Goal: Communication & Community: Answer question/provide support

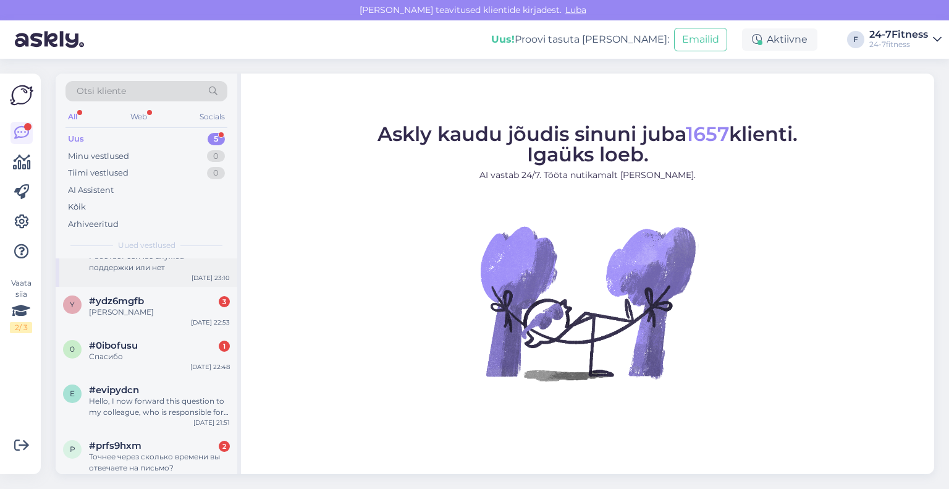
scroll to position [40, 0]
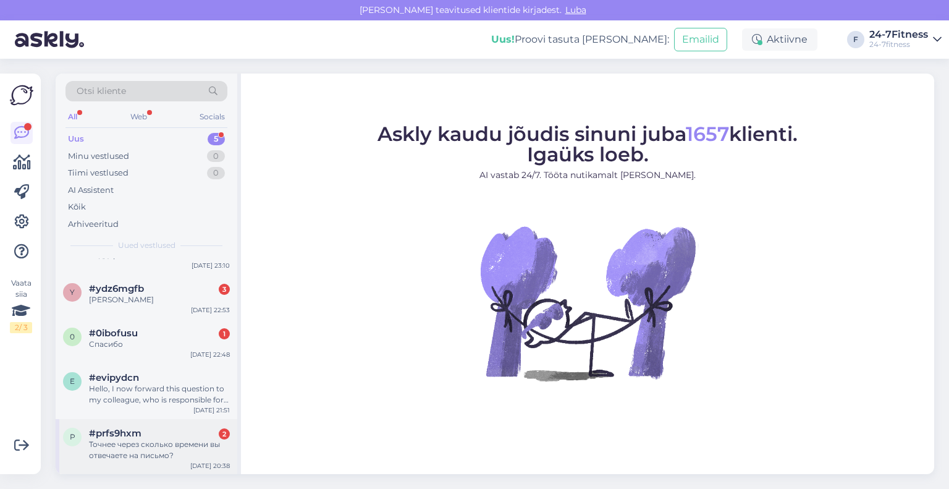
click at [137, 442] on div "Точнее через сколько времени вы отвечаете на письмо?" at bounding box center [159, 450] width 141 height 22
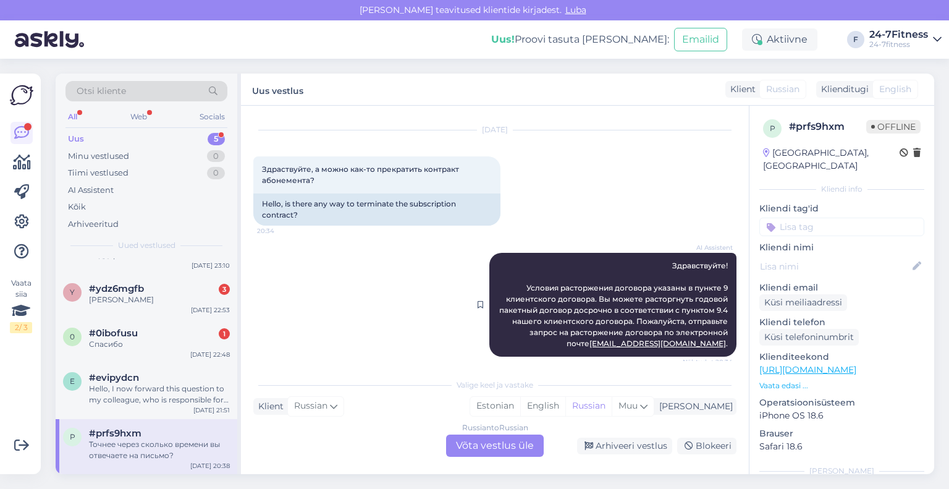
scroll to position [0, 0]
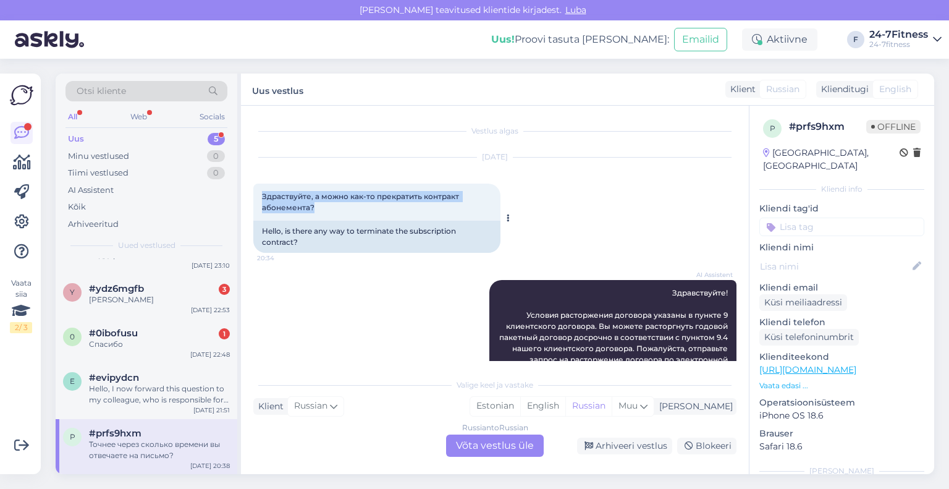
drag, startPoint x: 329, startPoint y: 209, endPoint x: 256, endPoint y: 197, distance: 73.9
click at [256, 197] on div "Здраствуйте, а можно как-то прекратить контракт абонемента? 20:34" at bounding box center [376, 202] width 247 height 37
copy span "Здраствуйте, а можно как-то прекратить контракт абонемента?"
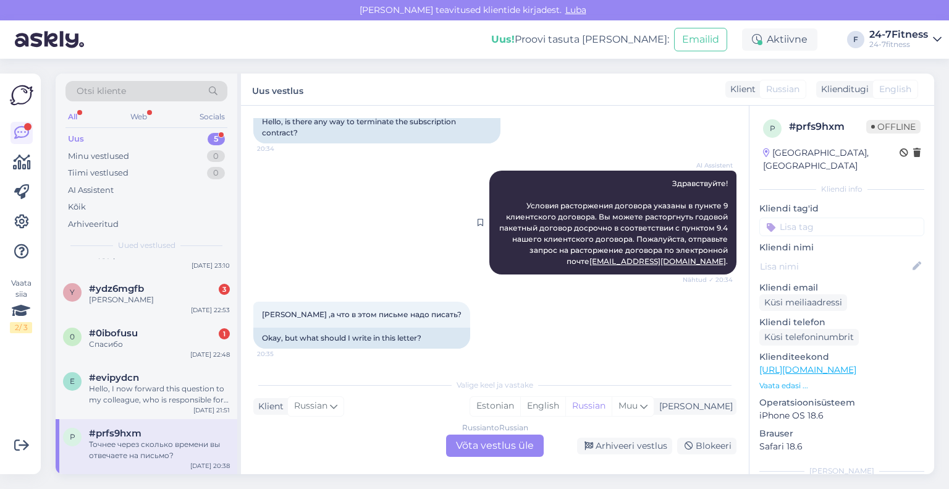
scroll to position [124, 0]
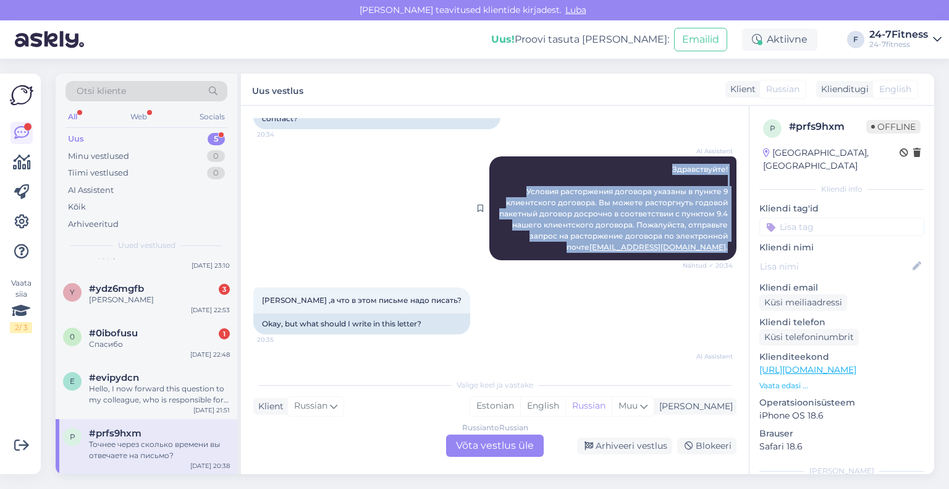
drag, startPoint x: 721, startPoint y: 247, endPoint x: 656, endPoint y: 170, distance: 100.4
click at [656, 170] on div "AI Assistent Здравствуйте! Условия расторжения договора указаны в пункте 9 клие…" at bounding box center [612, 208] width 247 height 104
copy span "Здравствуйте! Условия расторжения договора указаны в пункте 9 клиентского догов…"
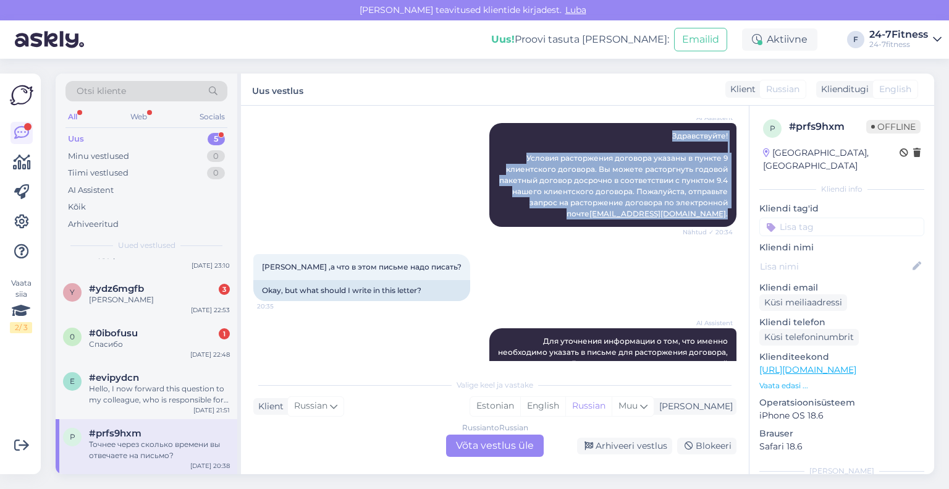
scroll to position [185, 0]
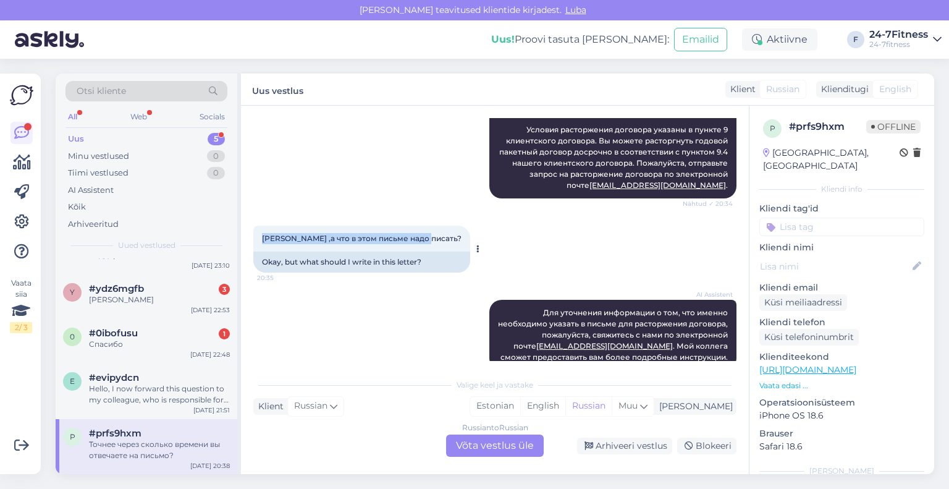
drag, startPoint x: 429, startPoint y: 240, endPoint x: 261, endPoint y: 235, distance: 168.8
click at [261, 235] on div "[PERSON_NAME] ,а что в этом письме надо писать? 20:35" at bounding box center [361, 239] width 217 height 26
copy span "[PERSON_NAME] ,а что в этом письме надо писать?"
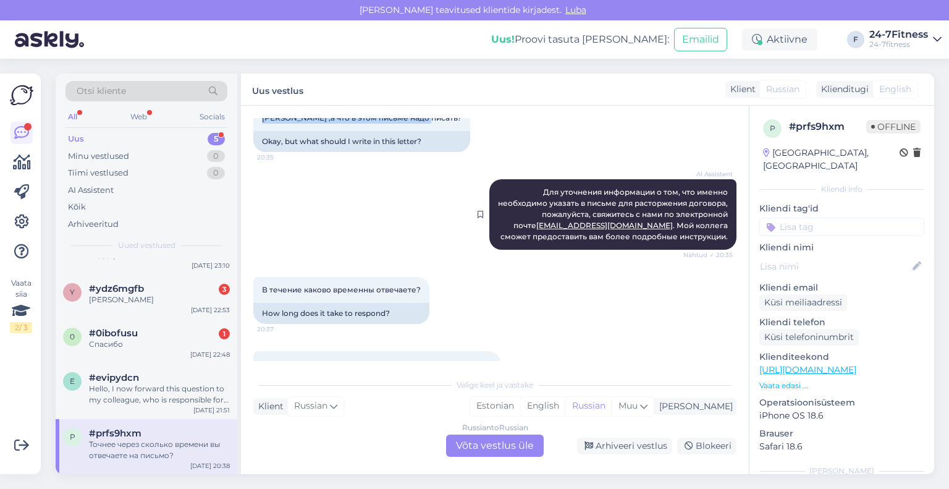
scroll to position [309, 0]
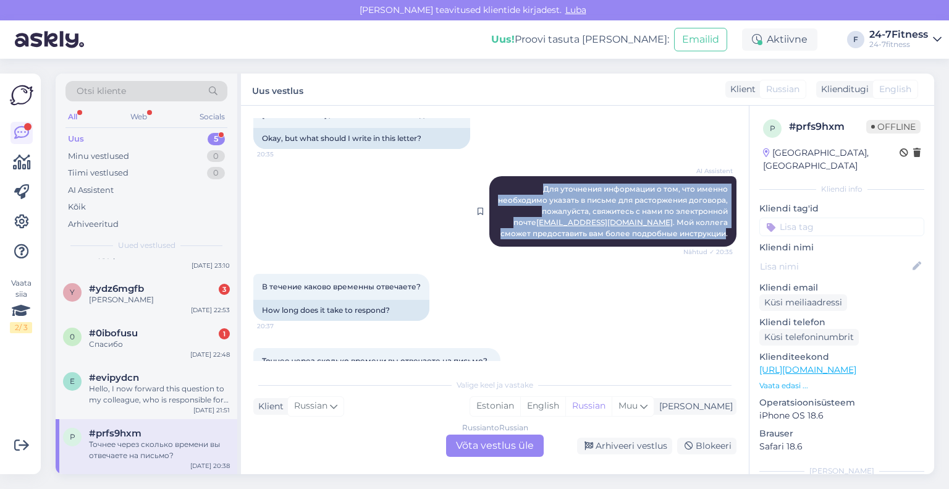
drag, startPoint x: 717, startPoint y: 234, endPoint x: 535, endPoint y: 192, distance: 186.5
click at [535, 192] on span "Для уточнения информации о том, что именно необходимо указать в письме для раст…" at bounding box center [614, 211] width 232 height 54
copy span "Для уточнения информации о том, что именно необходимо указать в письме для раст…"
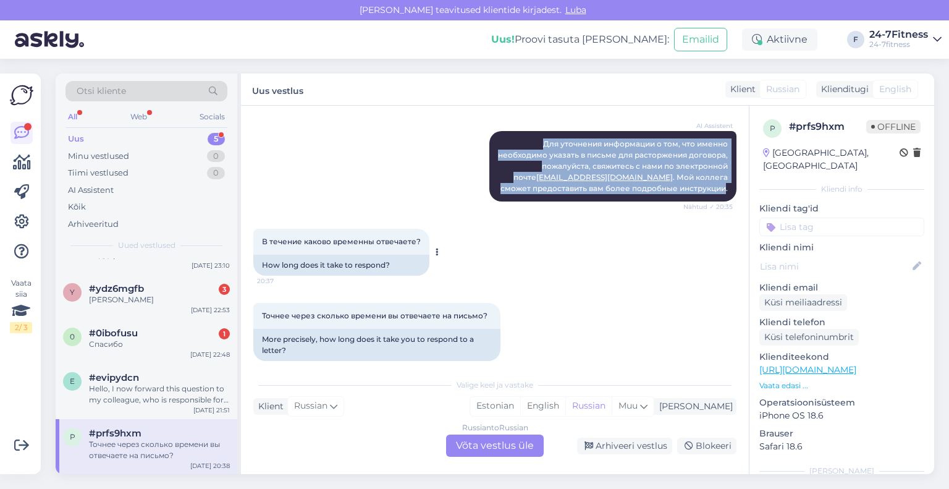
scroll to position [367, 0]
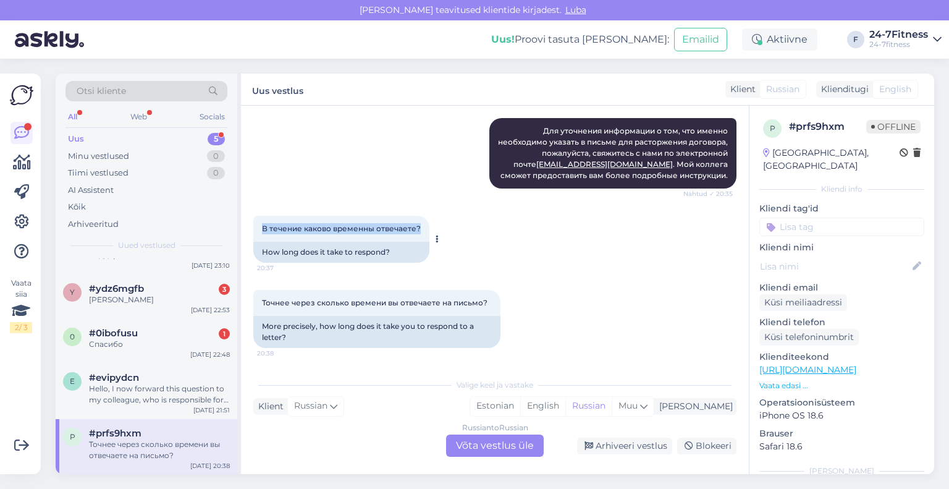
drag, startPoint x: 418, startPoint y: 226, endPoint x: 260, endPoint y: 229, distance: 158.2
click at [260, 229] on div "В течение каково временны отвечаете? 20:37" at bounding box center [341, 229] width 176 height 26
copy span "В течение каково временны отвечаете?"
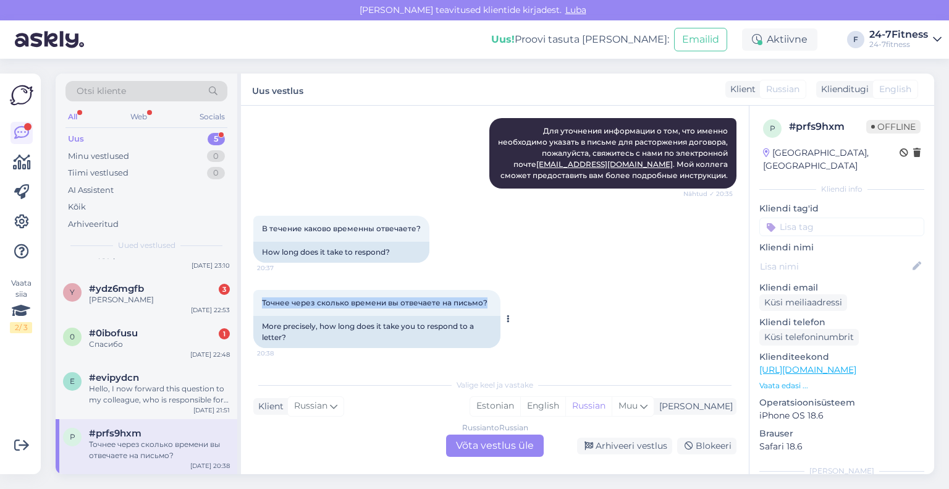
drag, startPoint x: 488, startPoint y: 302, endPoint x: 259, endPoint y: 303, distance: 229.3
click at [259, 303] on div "Точнее через сколько времени вы отвечаете на письмо? 20:38" at bounding box center [376, 303] width 247 height 26
copy span "Точнее через сколько времени вы отвечаете на письмо?"
click at [504, 442] on div "Russian to Russian Võta vestlus üle" at bounding box center [495, 445] width 98 height 22
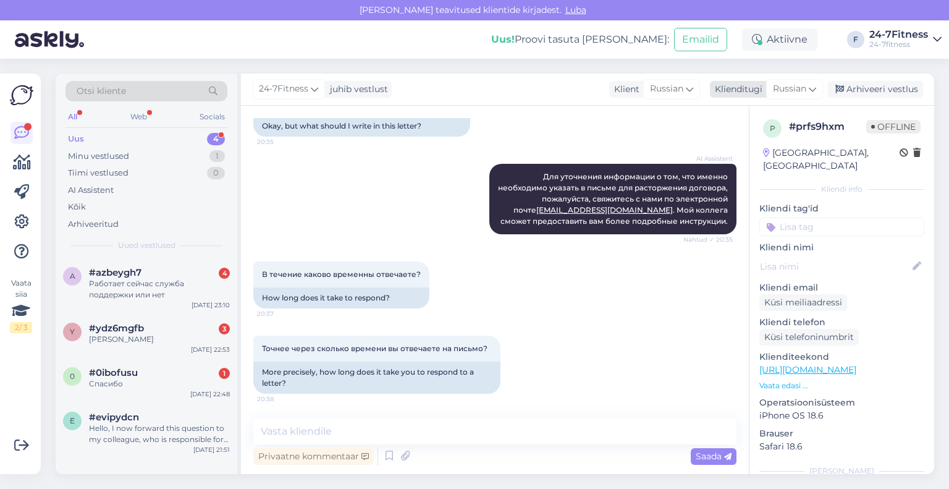
click at [744, 91] on div "Klienditugi" at bounding box center [736, 89] width 53 height 13
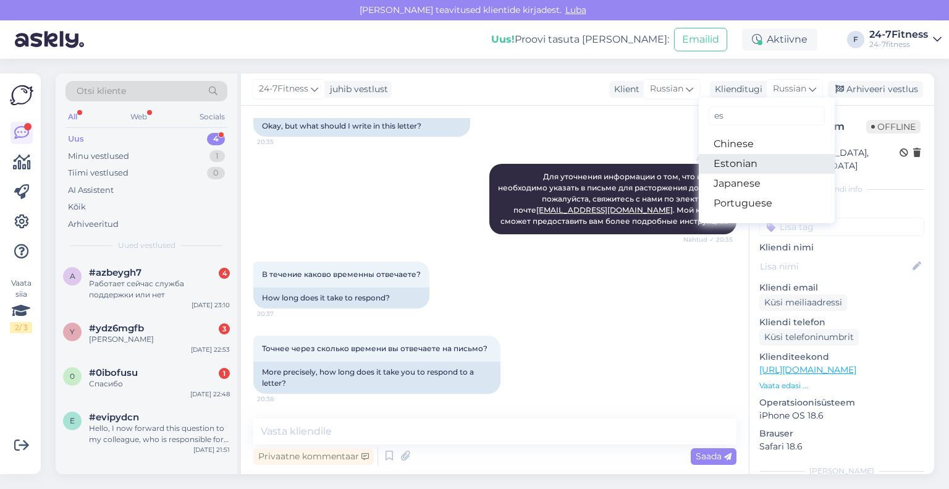
type input "es"
click at [777, 160] on link "Estonian" at bounding box center [767, 164] width 136 height 20
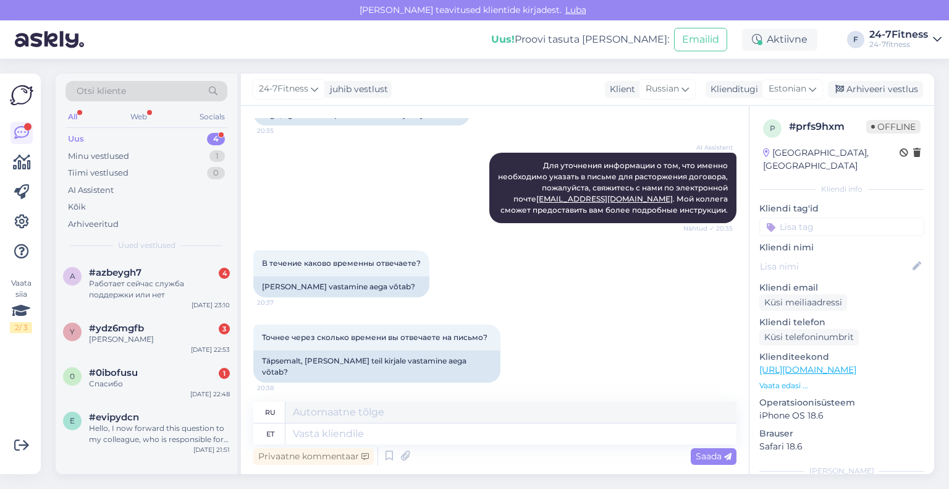
scroll to position [315, 0]
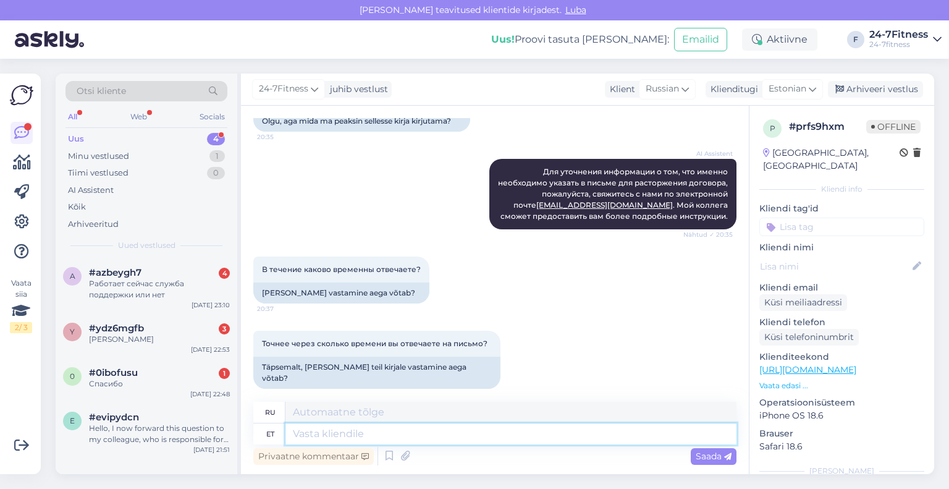
click at [373, 441] on textarea at bounding box center [510, 433] width 451 height 21
paste textarea "Tere! Täname Teid pöördumise eest! Meie klienditeenindus töötab iga [PERSON_NAM…"
type textarea "Tere! Täname Teid pöördumise eest! Meie klienditeenindus töötab iga [PERSON_NAM…"
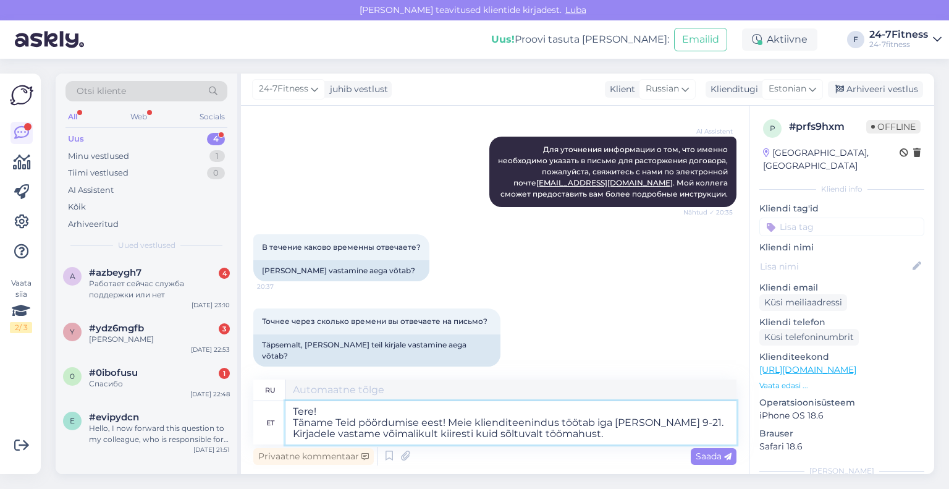
type textarea "Здравствуйте! , что обратились к нам! Наша служба поддержки клиентов работает е…"
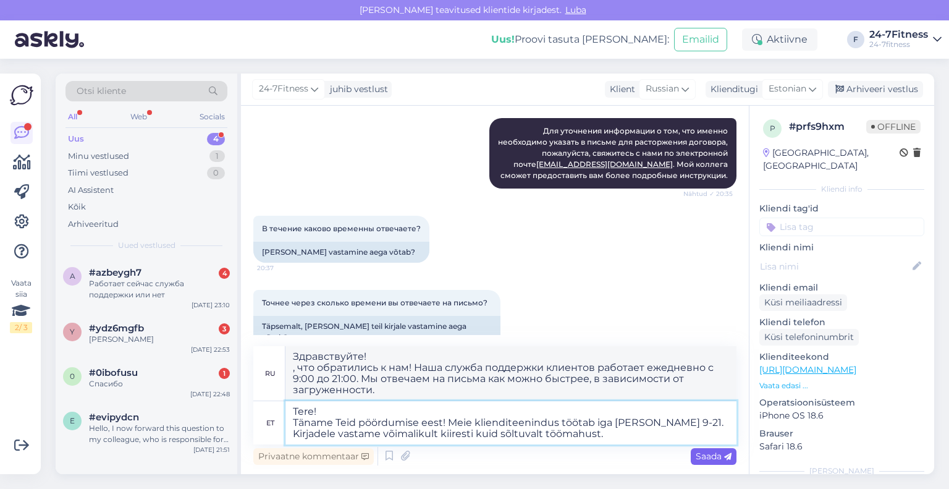
type textarea "Tere! Täname Teid pöördumise eest! Meie klienditeenindus töötab iga [PERSON_NAM…"
click at [703, 455] on span "Saada" at bounding box center [714, 455] width 36 height 11
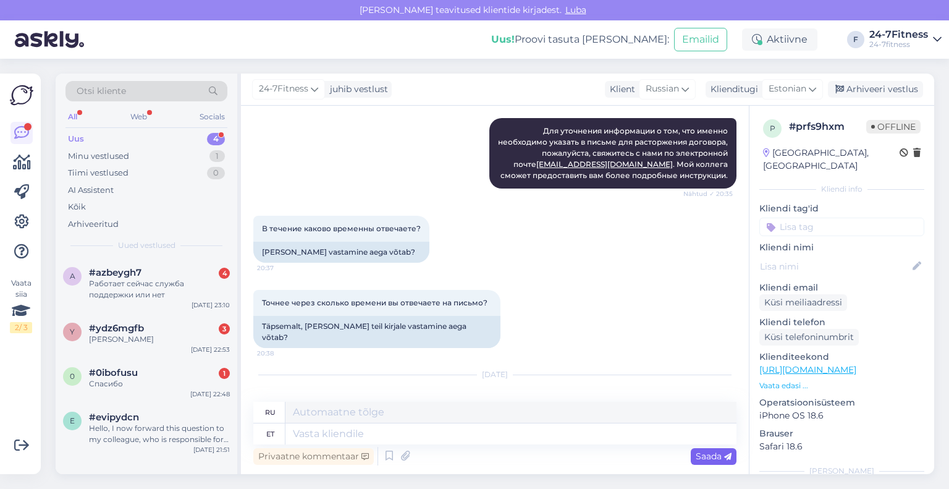
scroll to position [493, 0]
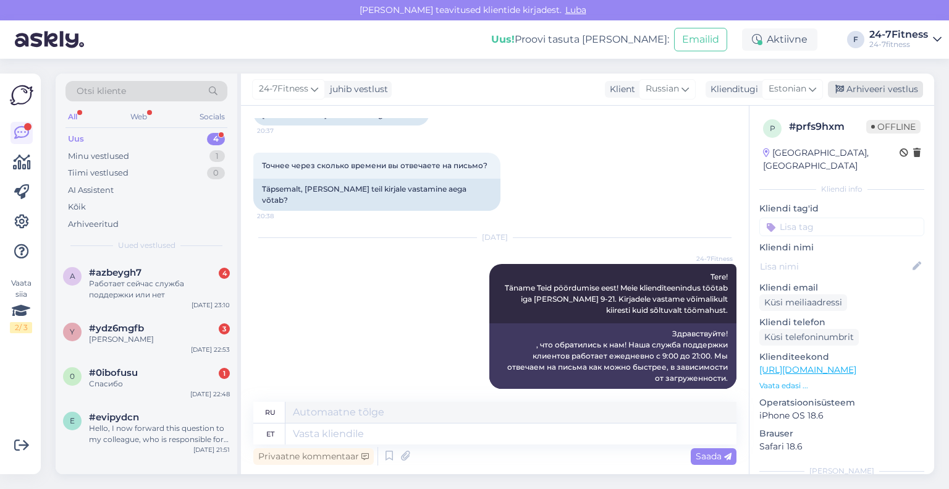
click at [847, 91] on div "Arhiveeri vestlus" at bounding box center [875, 89] width 95 height 17
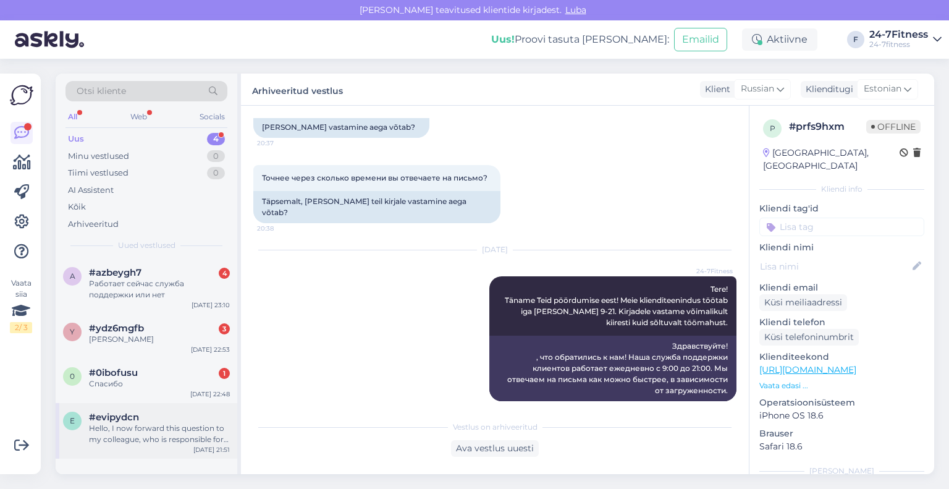
click at [155, 434] on div "Hello, I now forward this question to my colleague, who is responsible for this…" at bounding box center [159, 434] width 141 height 22
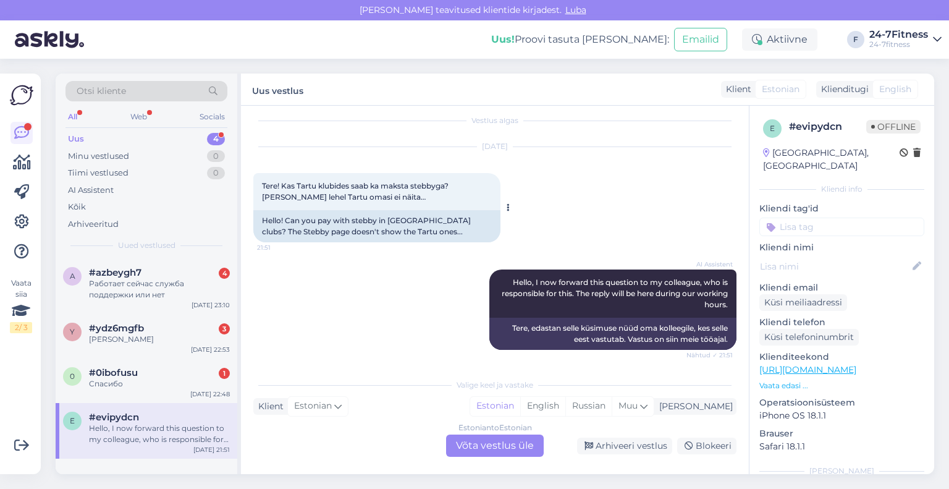
scroll to position [12, 0]
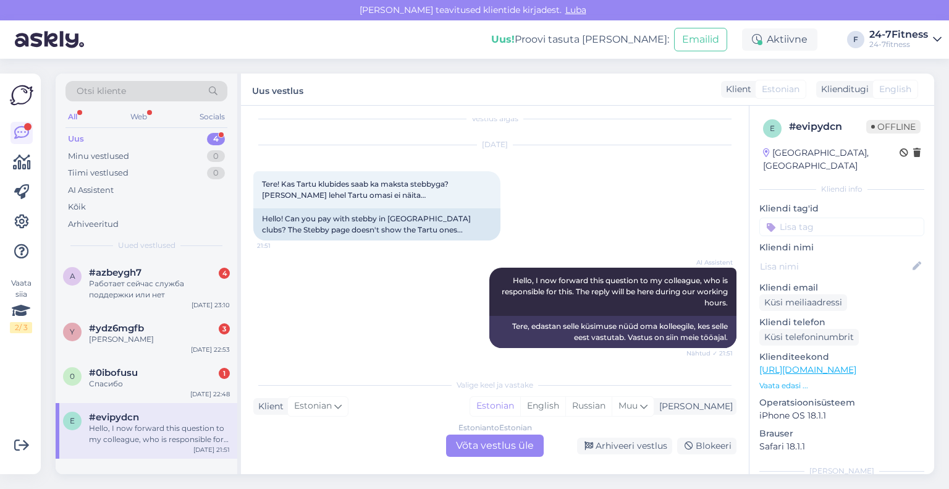
click at [510, 442] on div "Estonian to Estonian Võta vestlus üle" at bounding box center [495, 445] width 98 height 22
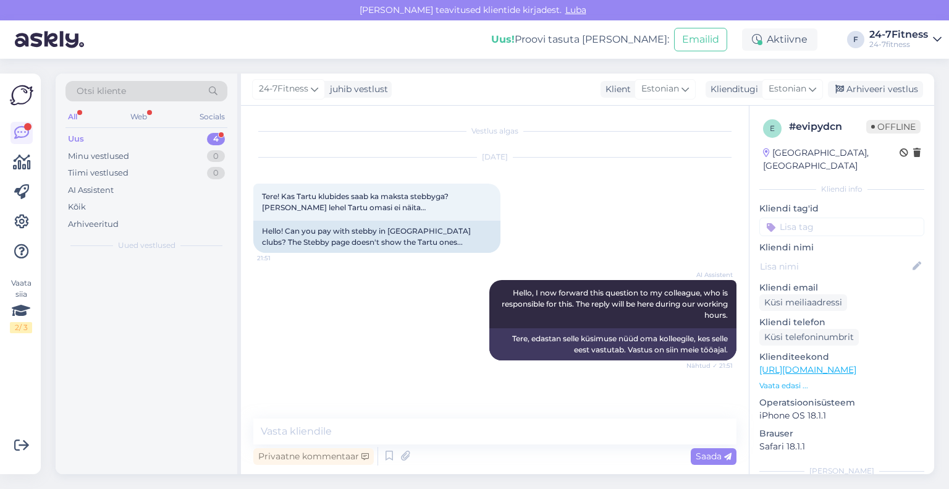
scroll to position [0, 0]
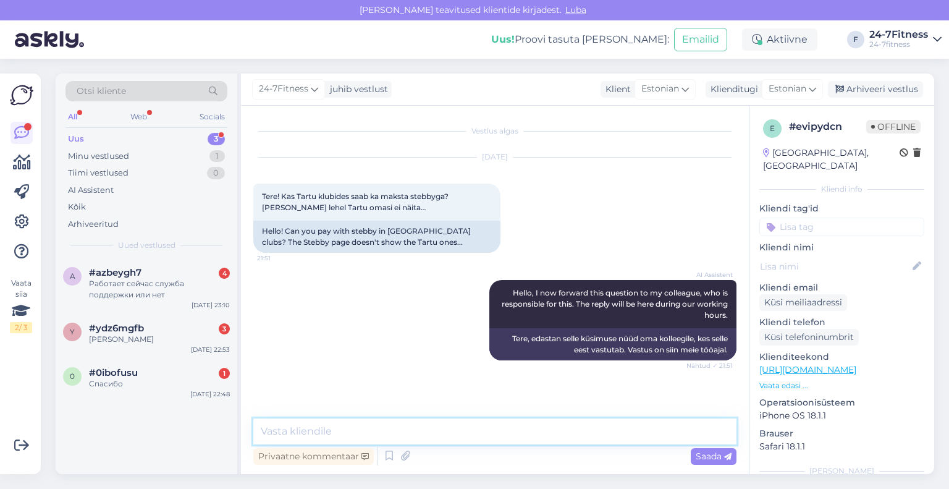
click at [470, 434] on textarea at bounding box center [494, 431] width 483 height 26
paste textarea "Tere! Täname Teid pöördumise eest! Stebby kaudu saab osta 3 päeva, 14 päeva, 30…"
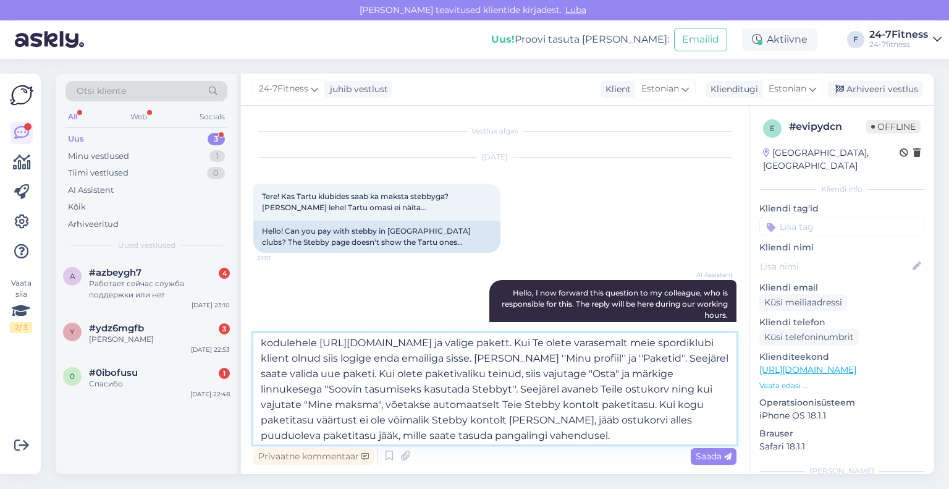
scroll to position [130, 0]
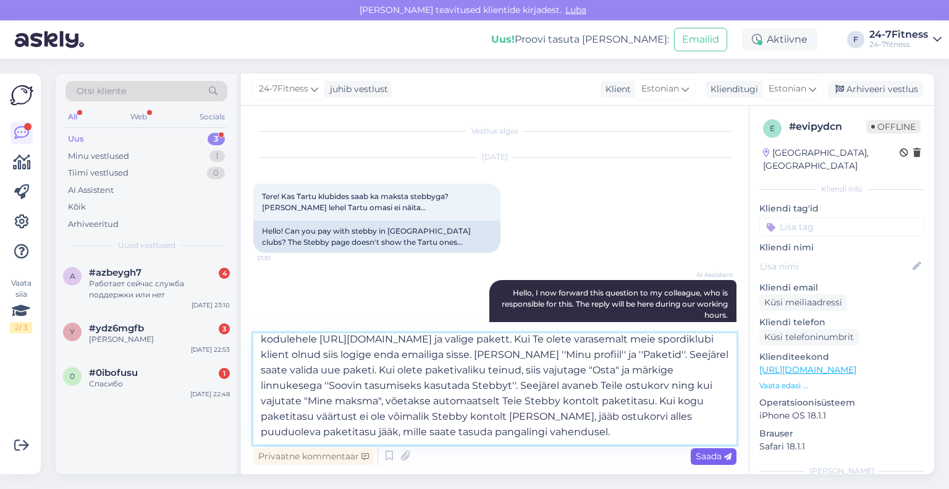
type textarea "Tere! Täname Teid pöördumise eest! Stebby kaudu saab osta 3 päeva, 14 päeva, 30…"
click at [697, 449] on div "Saada" at bounding box center [714, 456] width 46 height 17
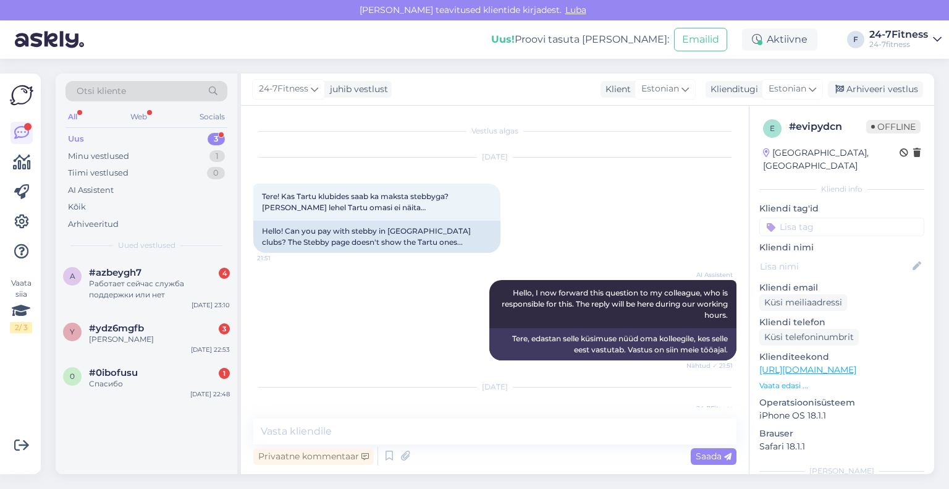
scroll to position [0, 0]
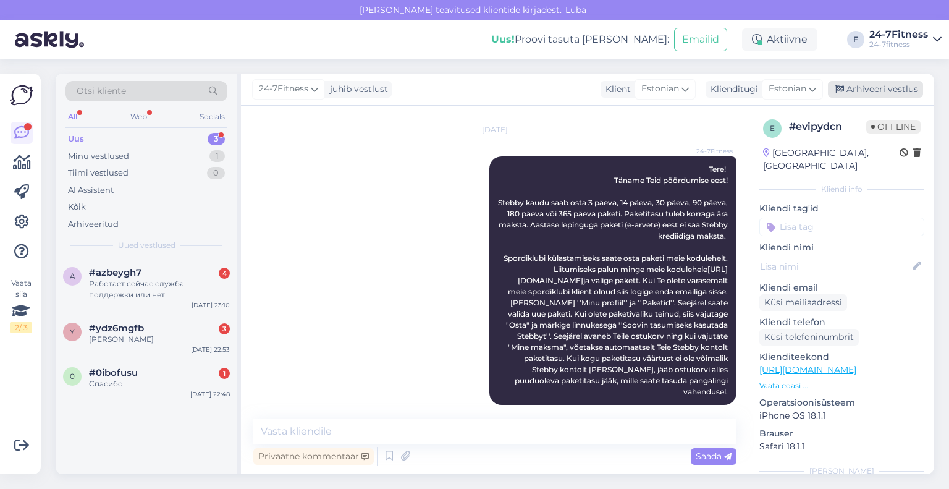
click at [843, 88] on icon at bounding box center [839, 89] width 9 height 9
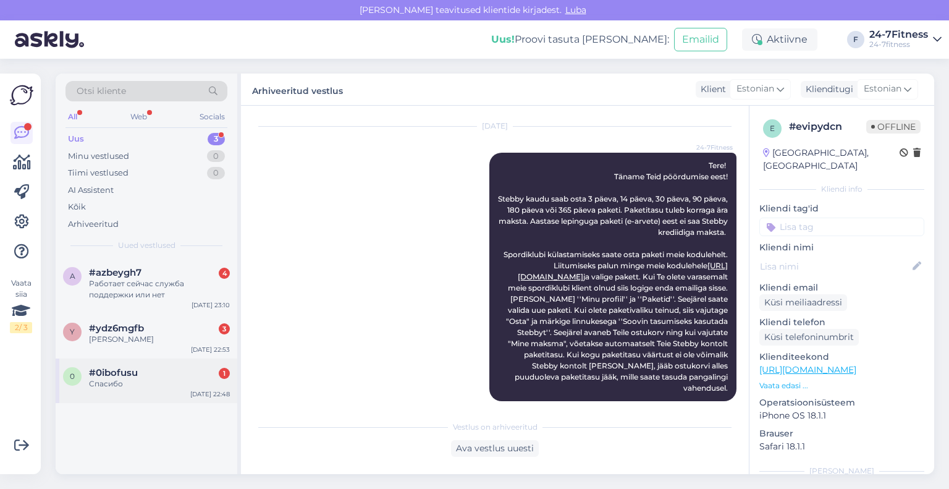
click at [159, 387] on div "Спасибо" at bounding box center [159, 383] width 141 height 11
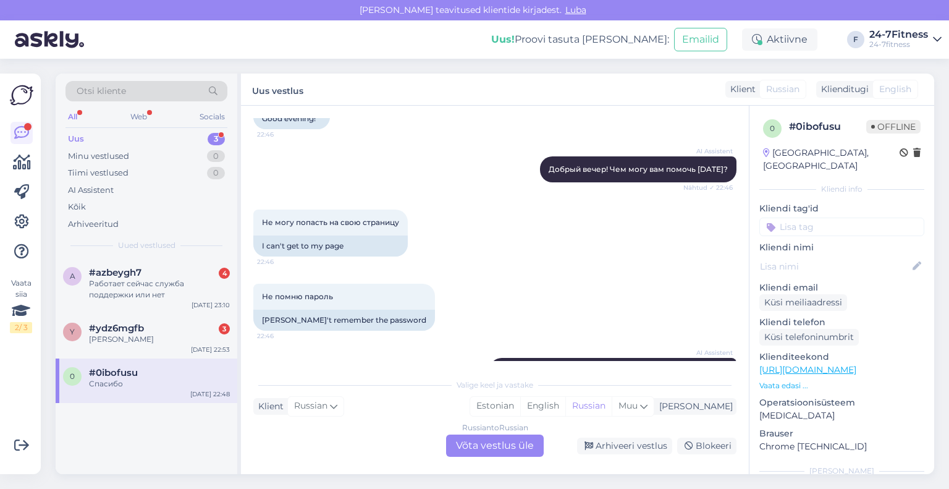
scroll to position [124, 0]
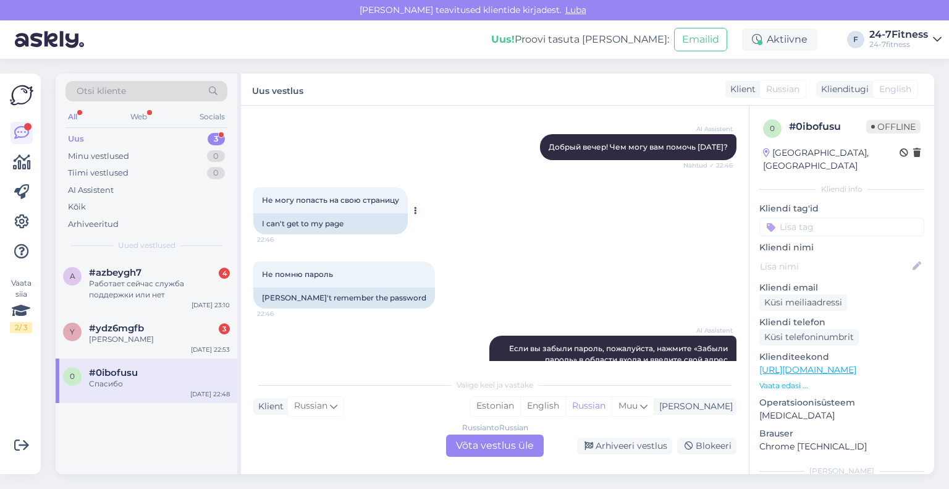
drag, startPoint x: 404, startPoint y: 200, endPoint x: 261, endPoint y: 201, distance: 142.1
click at [261, 201] on div "Не могу попасть на свою страницу 22:46" at bounding box center [330, 200] width 154 height 26
copy span "Не могу попасть на свою страницу"
drag, startPoint x: 340, startPoint y: 279, endPoint x: 261, endPoint y: 281, distance: 79.1
click at [261, 281] on div "Не помню пароль [SECURITY_DATA]" at bounding box center [344, 274] width 182 height 26
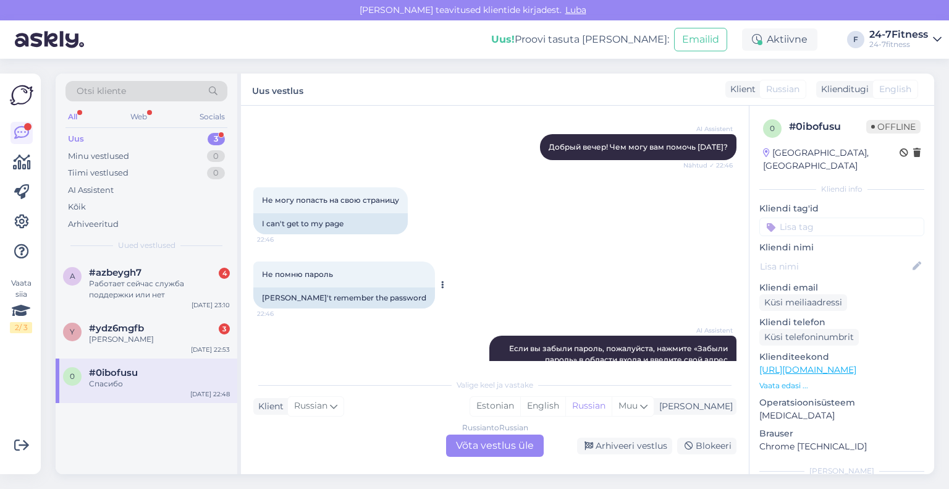
copy span "Не помню пароль"
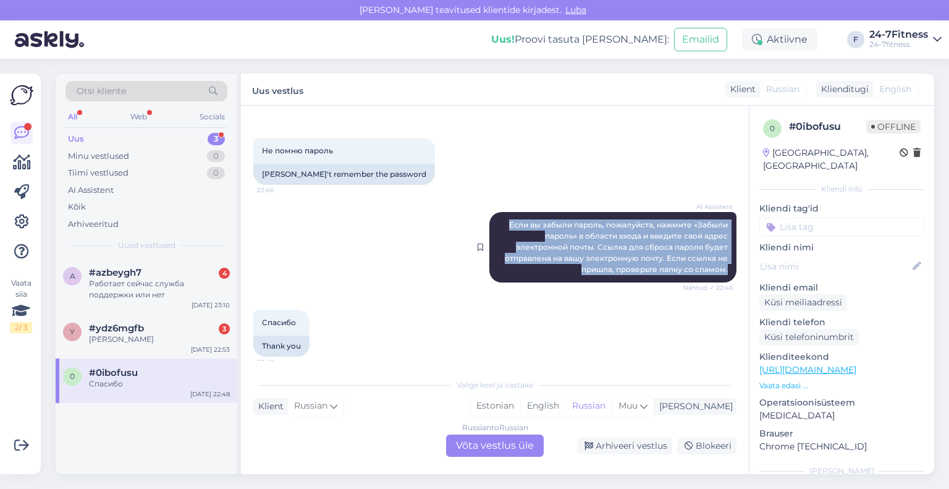
drag, startPoint x: 717, startPoint y: 268, endPoint x: 502, endPoint y: 223, distance: 220.3
click at [505, 223] on span "Если вы забыли пароль, пожалуйста, нажмите «Забыли пароль» в области входа и вв…" at bounding box center [617, 247] width 225 height 54
copy span "Если вы забыли пароль, пожалуйста, нажмите «Забыли пароль» в области входа и вв…"
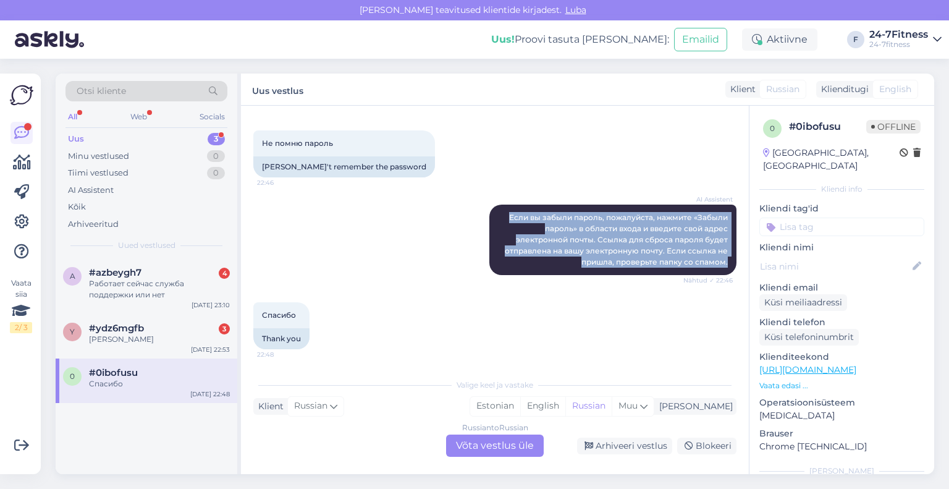
scroll to position [256, 0]
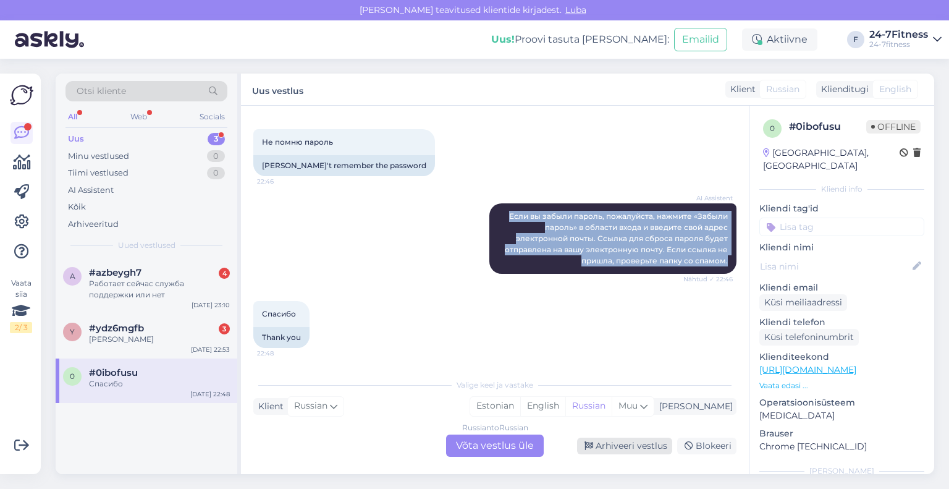
click at [600, 454] on div "Arhiveeri vestlus" at bounding box center [624, 445] width 95 height 17
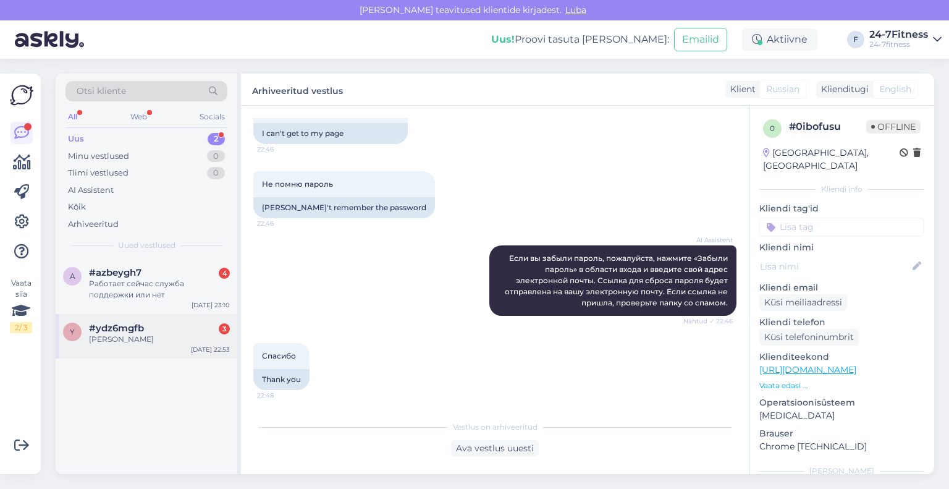
click at [148, 326] on div "#ydz6mgfb 3" at bounding box center [159, 328] width 141 height 11
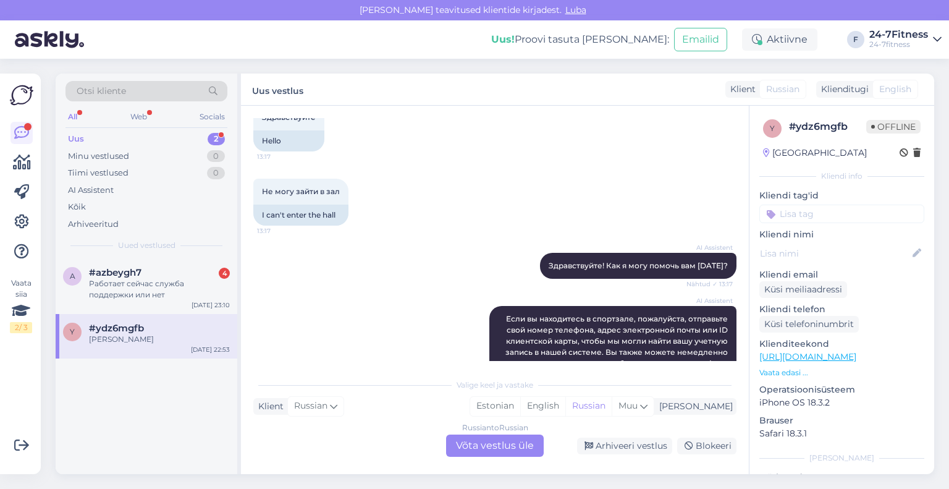
scroll to position [1274, 0]
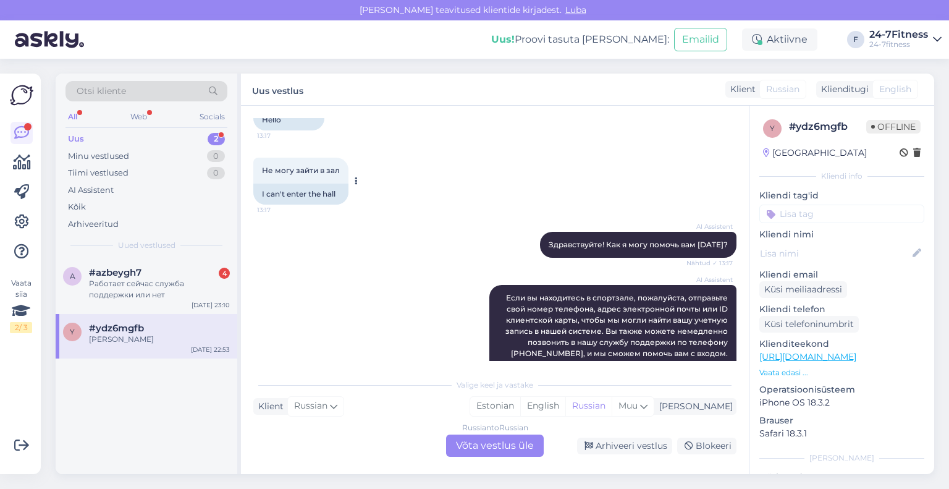
drag, startPoint x: 342, startPoint y: 172, endPoint x: 261, endPoint y: 176, distance: 80.4
click at [261, 176] on div "Не могу зайти в зал 13:17" at bounding box center [300, 171] width 95 height 26
copy span "Не могу зайти в зал"
drag, startPoint x: 719, startPoint y: 247, endPoint x: 516, endPoint y: 258, distance: 203.6
click at [516, 258] on div "AI Assistent Здравствуйте! Как я могу помочь вам [DATE]? Nähtud ✓ 13:17" at bounding box center [494, 244] width 483 height 53
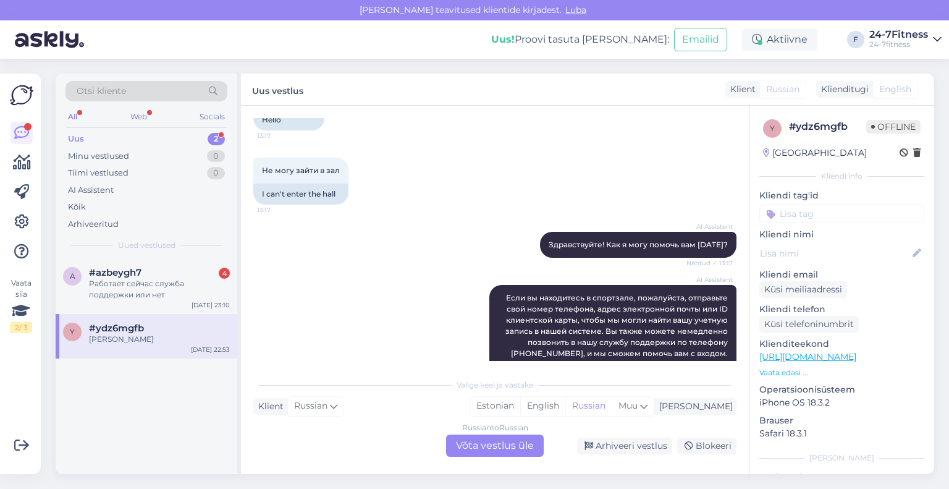
scroll to position [1398, 0]
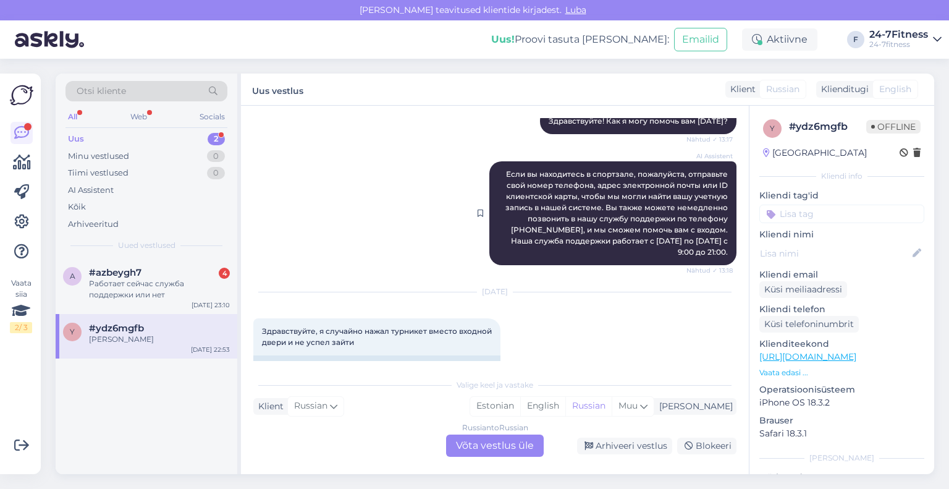
drag, startPoint x: 721, startPoint y: 253, endPoint x: 497, endPoint y: 174, distance: 236.7
click at [497, 174] on div "AI Assistent Если вы находитесь в спортзале, пожалуйста, отправьте свой номер т…" at bounding box center [612, 213] width 247 height 104
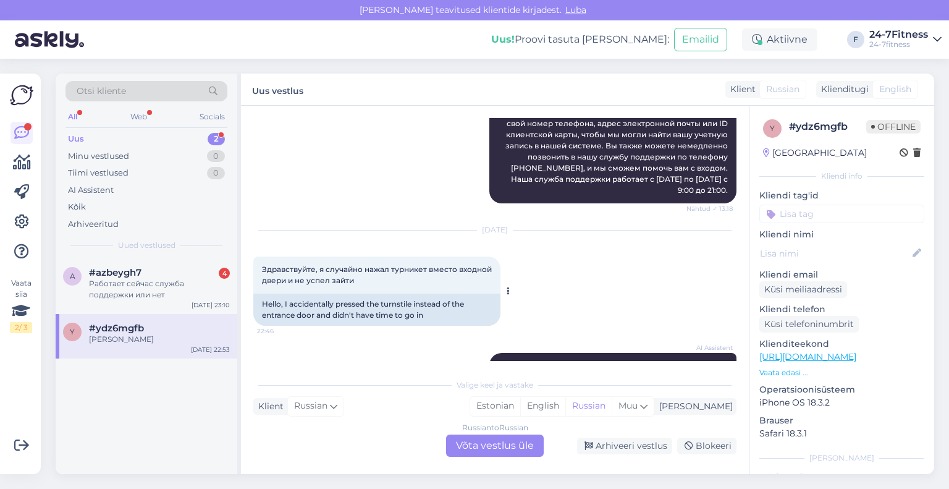
drag, startPoint x: 391, startPoint y: 282, endPoint x: 258, endPoint y: 267, distance: 133.7
click at [258, 267] on div "Здравствуйте, я случайно нажал турникет вместо входной двери и не успел зайти 2…" at bounding box center [376, 274] width 247 height 37
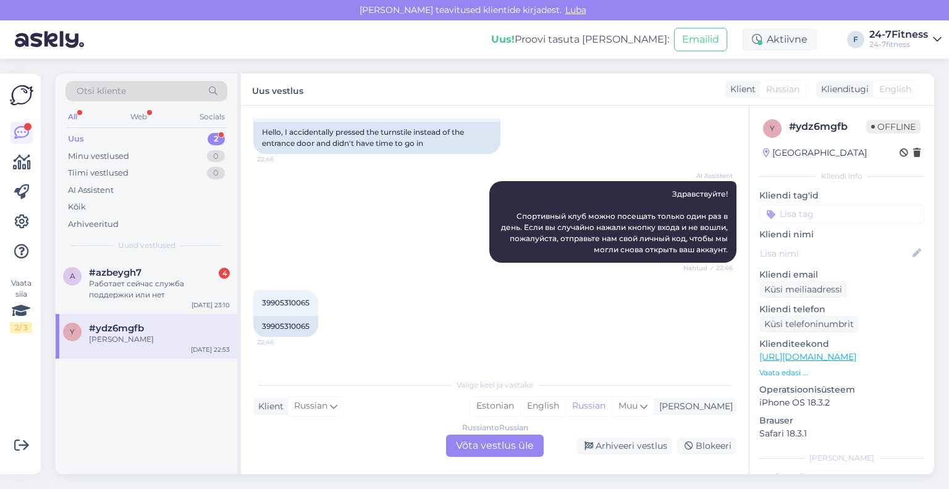
scroll to position [1645, 0]
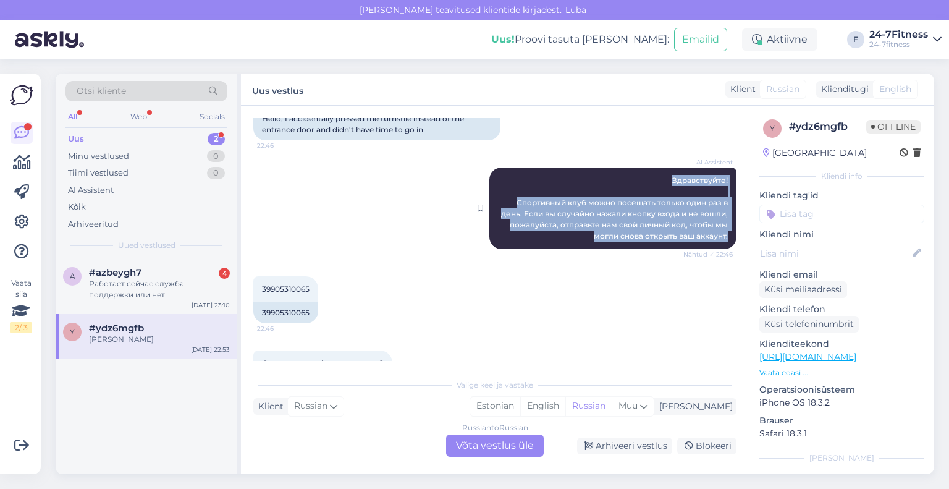
drag, startPoint x: 719, startPoint y: 237, endPoint x: 653, endPoint y: 182, distance: 86.0
click at [653, 182] on div "AI Assistent Здравствуйте! Спортивный клуб можно посещать только один раз в ден…" at bounding box center [612, 208] width 247 height 82
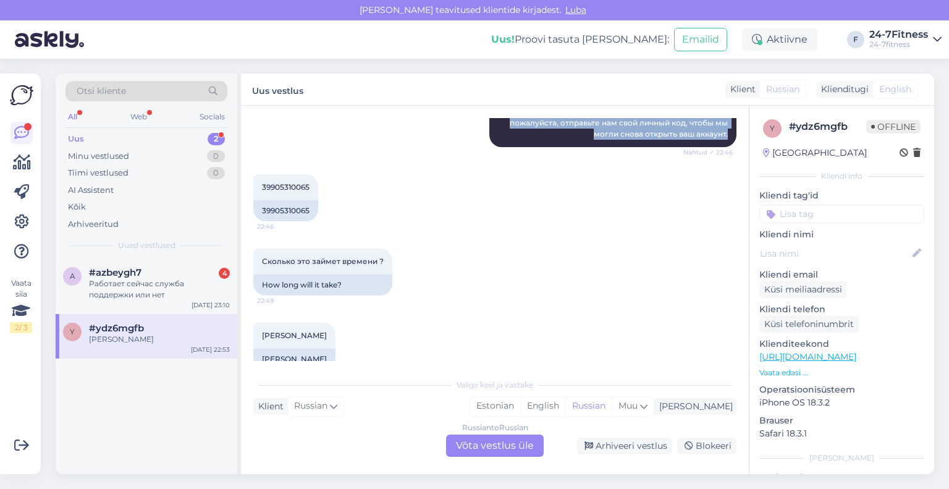
scroll to position [1769, 0]
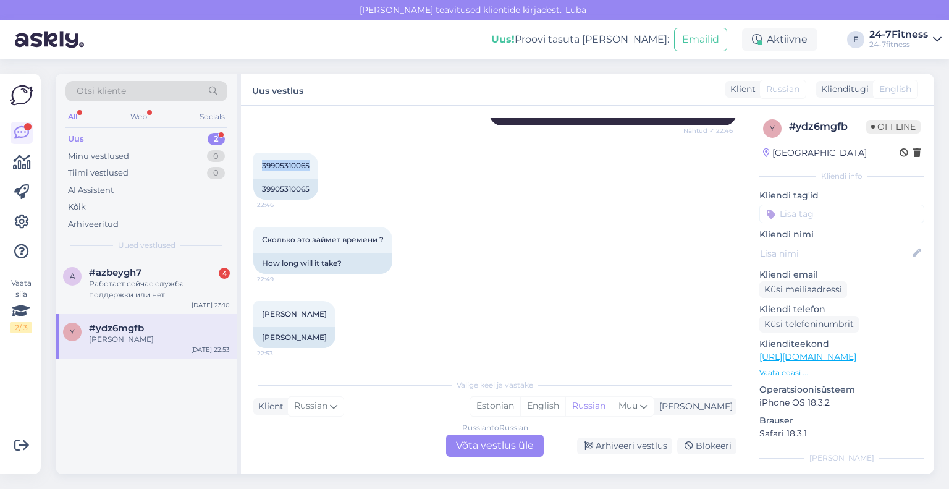
drag, startPoint x: 315, startPoint y: 165, endPoint x: 248, endPoint y: 161, distance: 66.8
click at [248, 161] on div "Vestlus algas [DATE] Здравствуйте, я забыл свои вещи в зале 17:10 Hello, I forg…" at bounding box center [495, 290] width 508 height 368
click at [520, 452] on div "Russian to Russian Võta vestlus üle" at bounding box center [495, 445] width 98 height 22
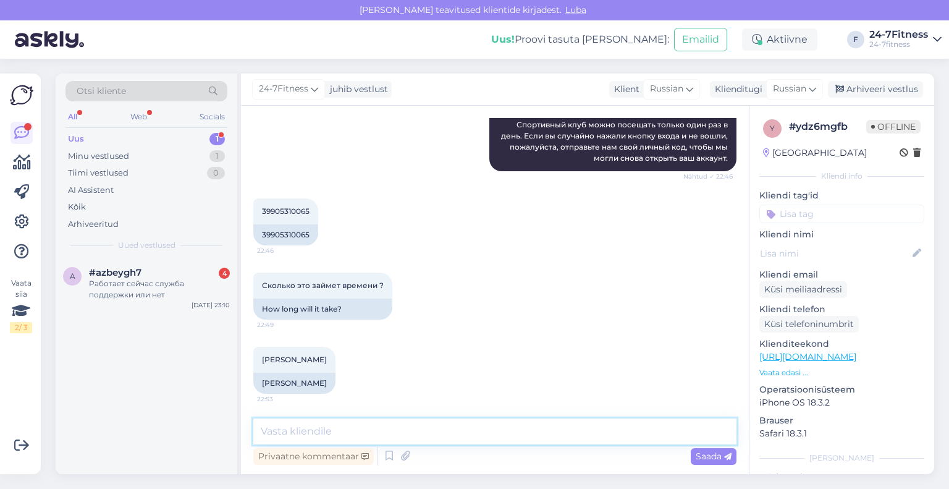
click at [392, 426] on textarea at bounding box center [494, 431] width 483 height 26
paste textarea "Tere! Täname Teid pöördumise eest! Kontrollisime Teie ebaõnnestunud sisenemise …"
type textarea "Tere! Täname Teid pöördumise eest! Kontrollisime Teie ebaõnnestunud sisenemise …"
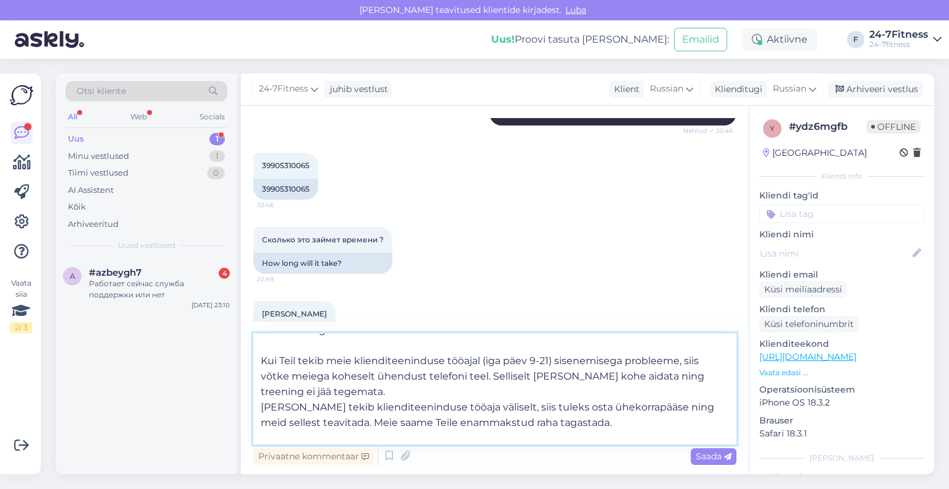
scroll to position [0, 0]
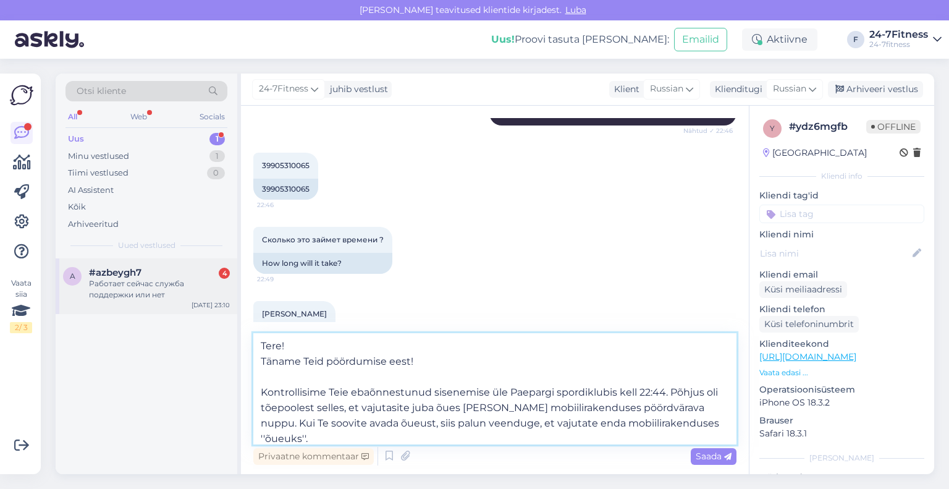
drag, startPoint x: 599, startPoint y: 437, endPoint x: 216, endPoint y: 290, distance: 410.2
click at [216, 290] on div "Otsi kliente All Web Socials Uus 1 Minu vestlused 1 Tiimi vestlused 0 AI Assist…" at bounding box center [495, 274] width 879 height 400
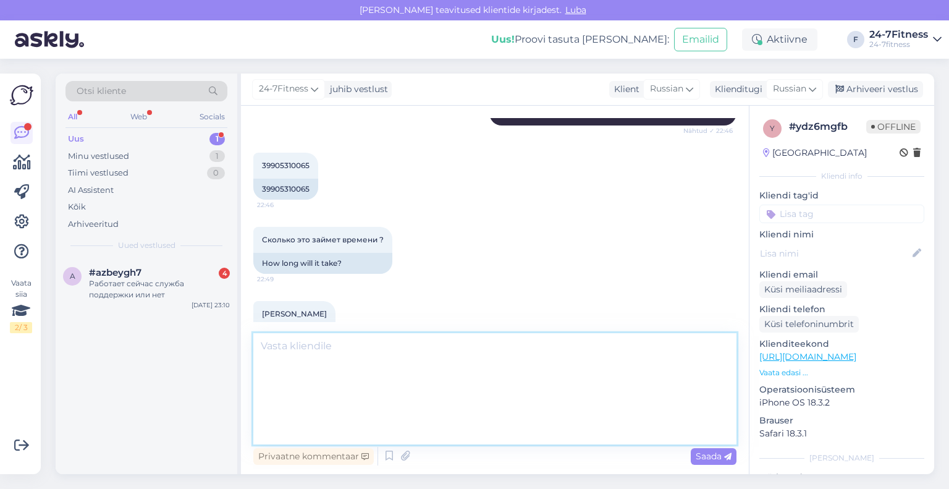
scroll to position [1723, 0]
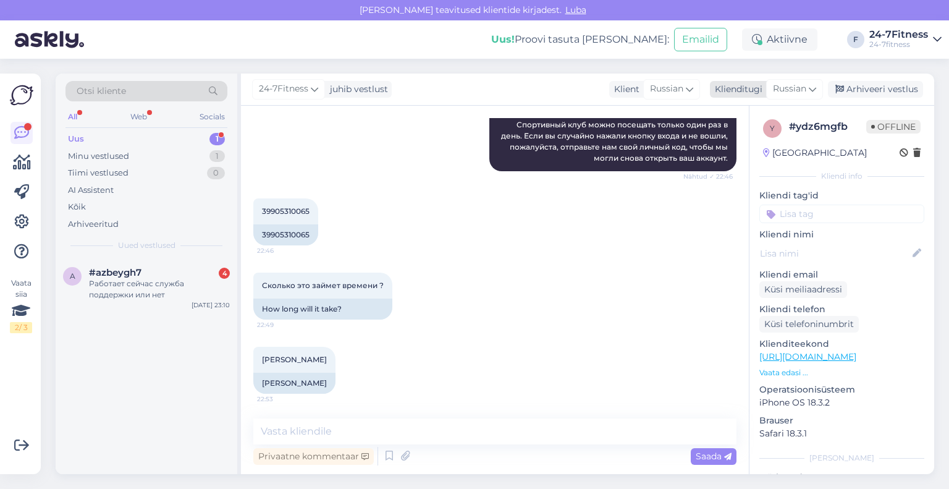
click at [762, 93] on div "Klienditugi" at bounding box center [736, 89] width 53 height 13
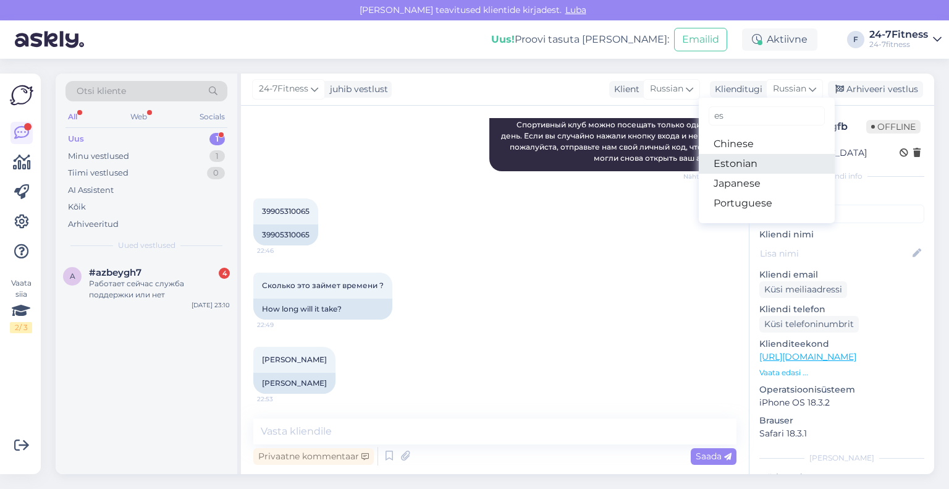
click at [742, 159] on link "Estonian" at bounding box center [767, 164] width 136 height 20
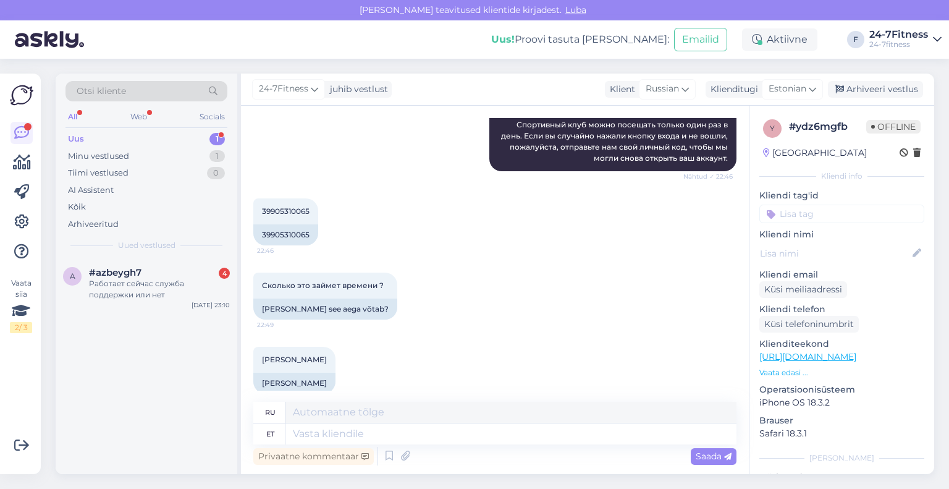
scroll to position [1739, 0]
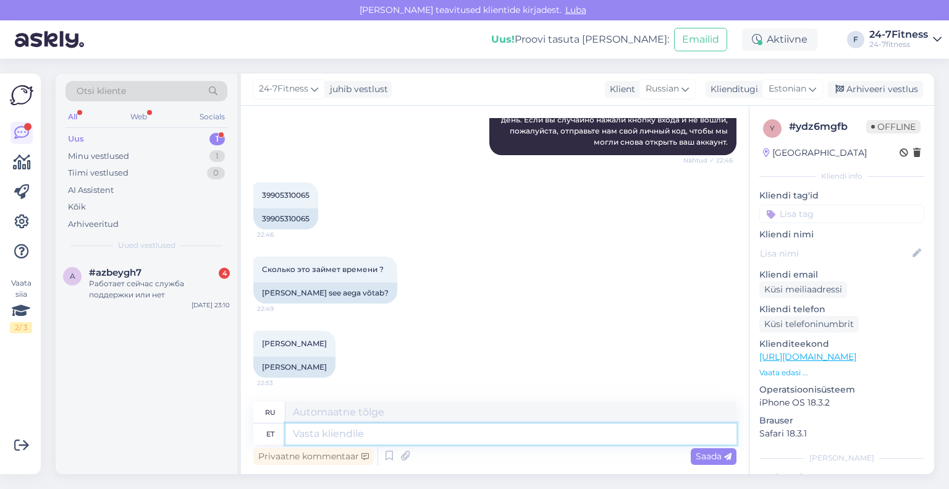
click at [415, 437] on textarea at bounding box center [510, 433] width 451 height 21
paste textarea "Tere! Täname Teid pöördumise eest! Kontrollisime Teie ebaõnnestunud sisenemise …"
type textarea "Tere! Täname Teid pöördumise eest! Kontrollisime Teie ebaõnnestunud sisenemise …"
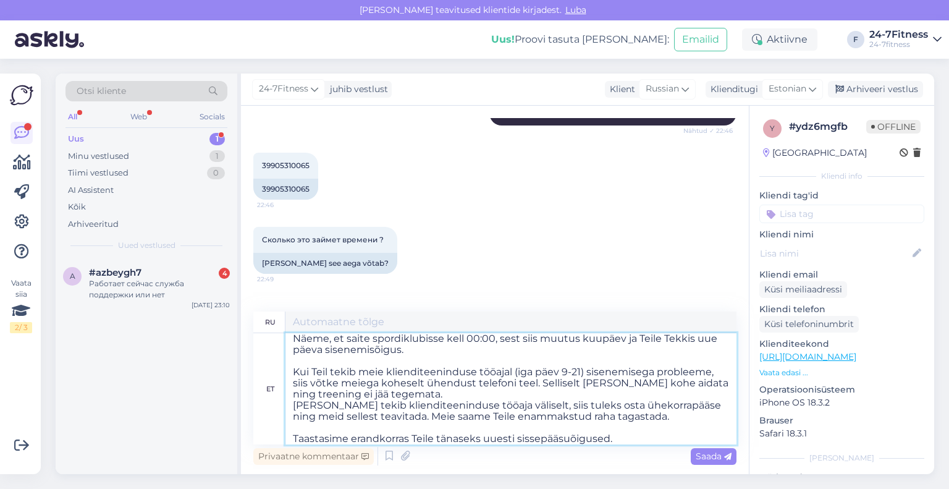
type textarea "Loremipsumdo! Sitamet, con adipiscin e sedd! Ei temporinc utl etdolorem aliq e …"
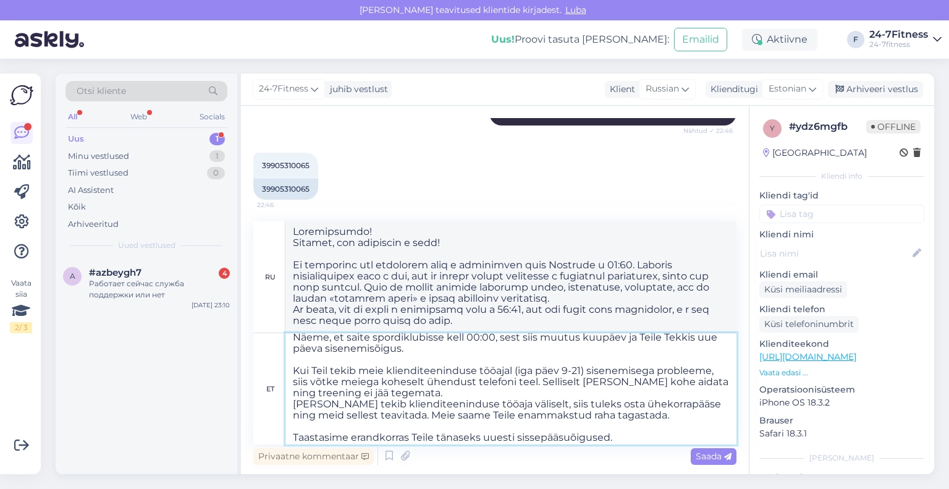
scroll to position [88, 0]
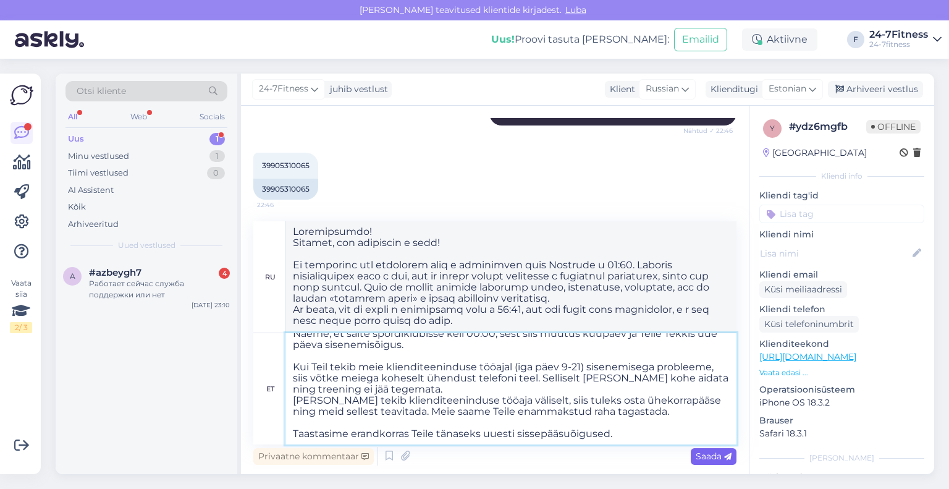
type textarea "Tere! Täname Teid pöördumise eest! Kontrollisime Teie ebaõnnestunud sisenemise …"
click at [715, 456] on span "Saada" at bounding box center [714, 455] width 36 height 11
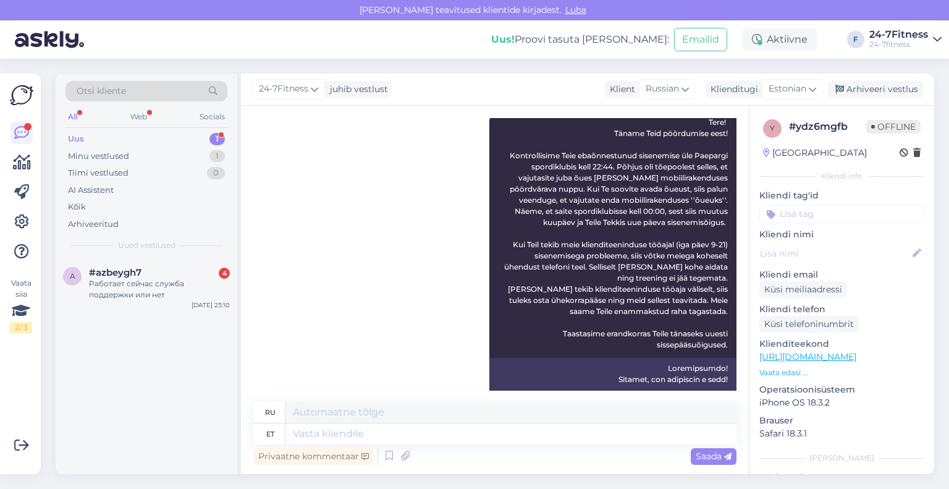
scroll to position [2081, 0]
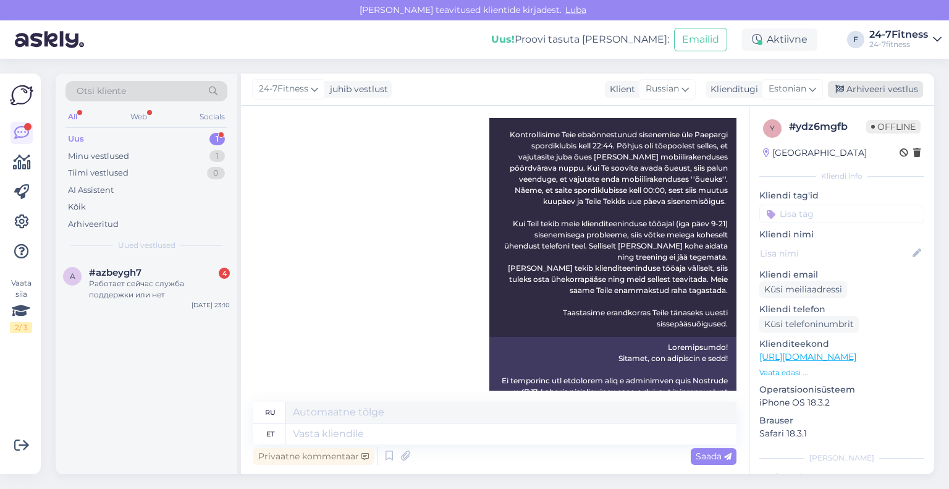
click at [873, 95] on div "Arhiveeri vestlus" at bounding box center [875, 89] width 95 height 17
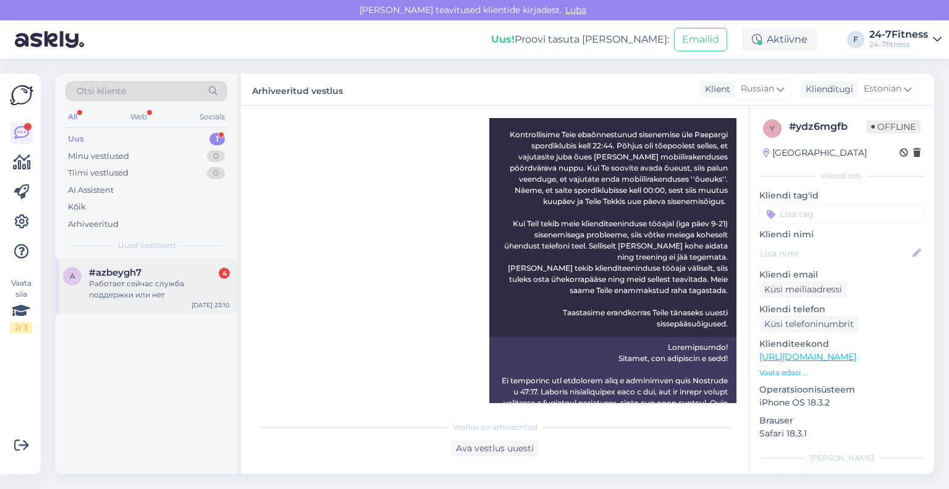
click at [110, 282] on div "Работает сейчас служба поддержки или нет" at bounding box center [159, 289] width 141 height 22
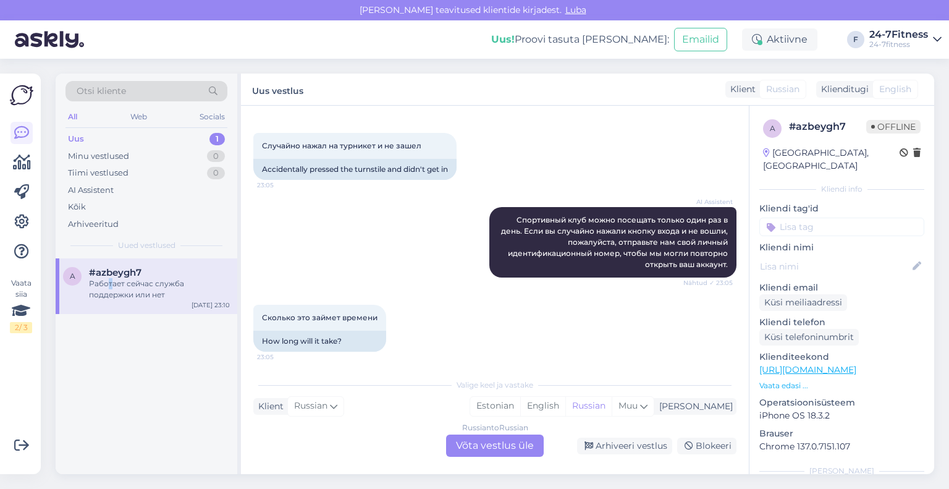
scroll to position [158, 0]
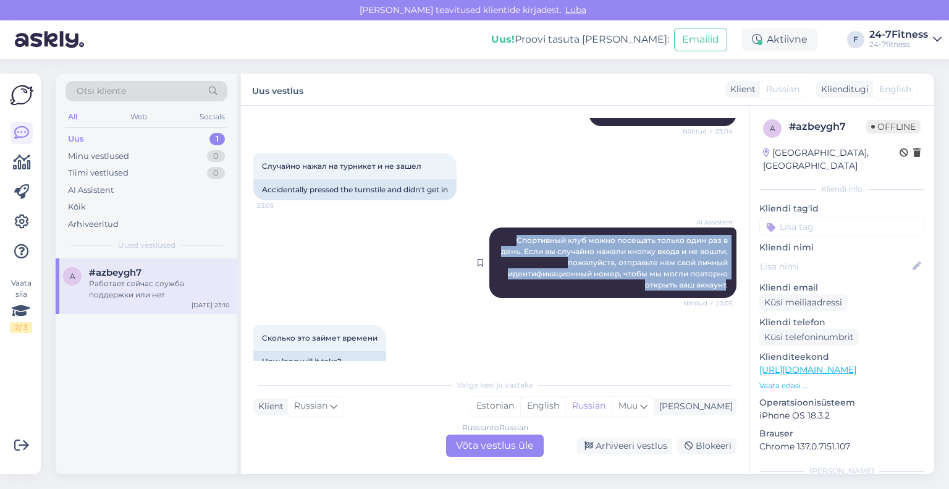
drag, startPoint x: 704, startPoint y: 287, endPoint x: 502, endPoint y: 235, distance: 209.1
click at [502, 235] on div "AI Assistent Спортивный клуб можно посещать только один раз в день. Если вы слу…" at bounding box center [612, 262] width 247 height 70
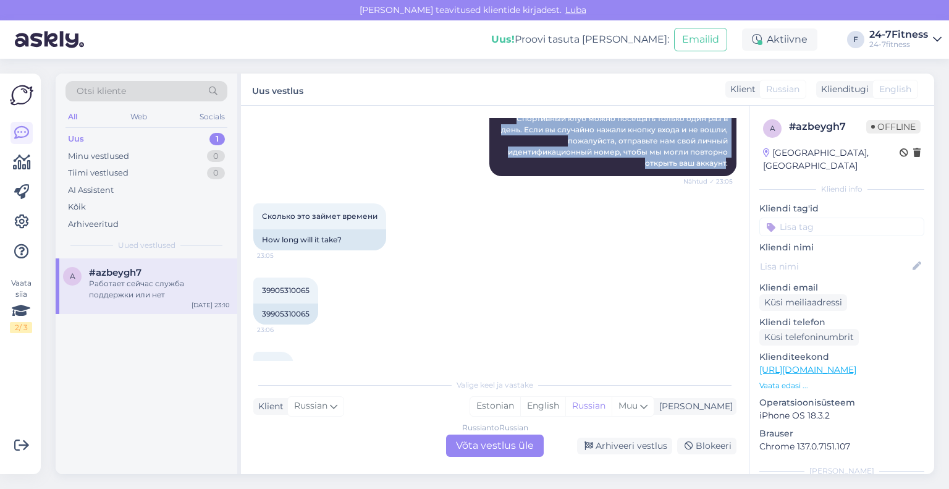
scroll to position [281, 0]
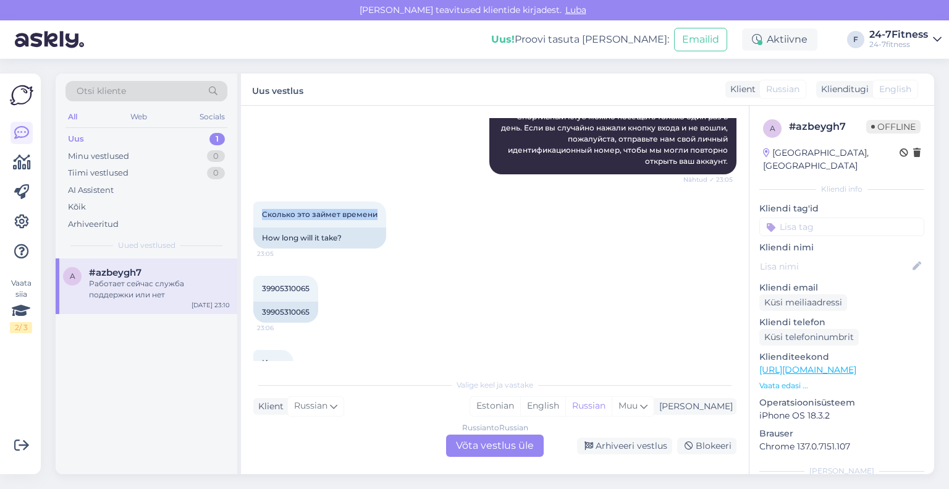
drag, startPoint x: 374, startPoint y: 215, endPoint x: 252, endPoint y: 217, distance: 122.4
click at [252, 217] on div "Vestlus algas [DATE] Здравствуйте 23:04 Hello AI Assistent Здравствуйте! Чем мо…" at bounding box center [495, 290] width 508 height 368
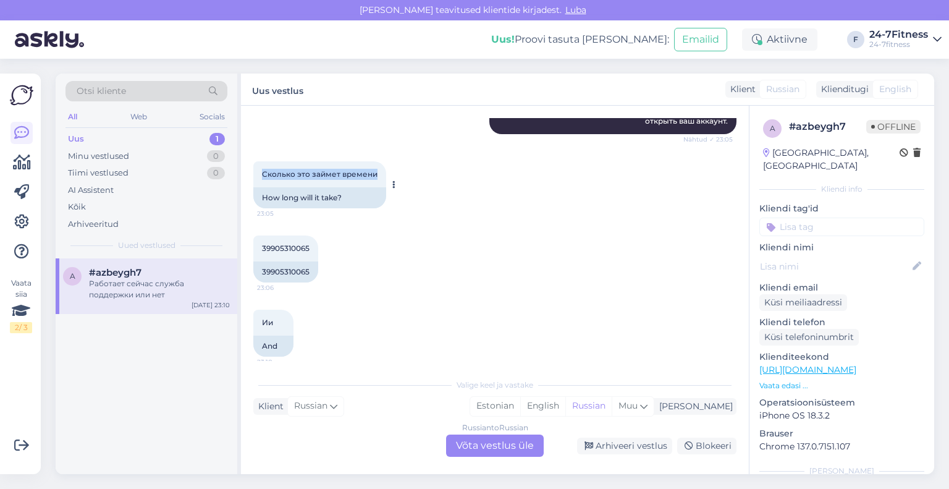
scroll to position [343, 0]
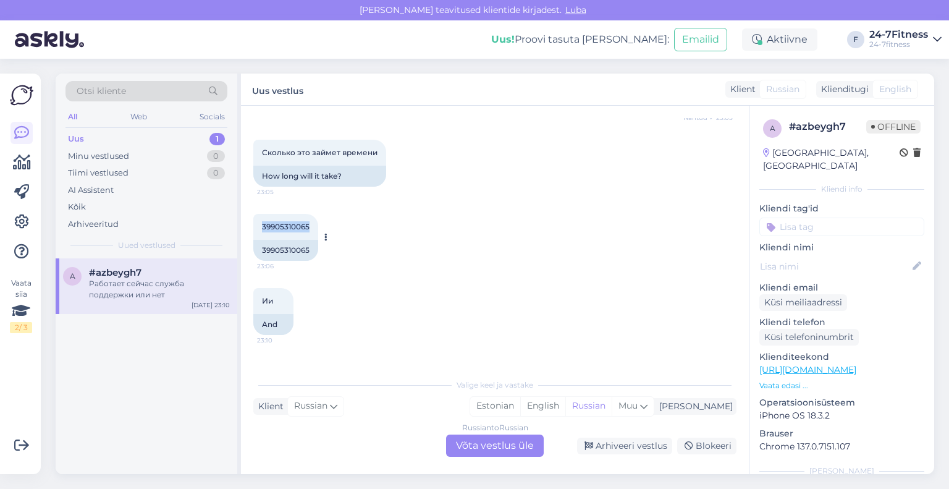
drag, startPoint x: 313, startPoint y: 227, endPoint x: 259, endPoint y: 232, distance: 53.9
click at [259, 232] on div "39905310065 23:06" at bounding box center [285, 227] width 65 height 26
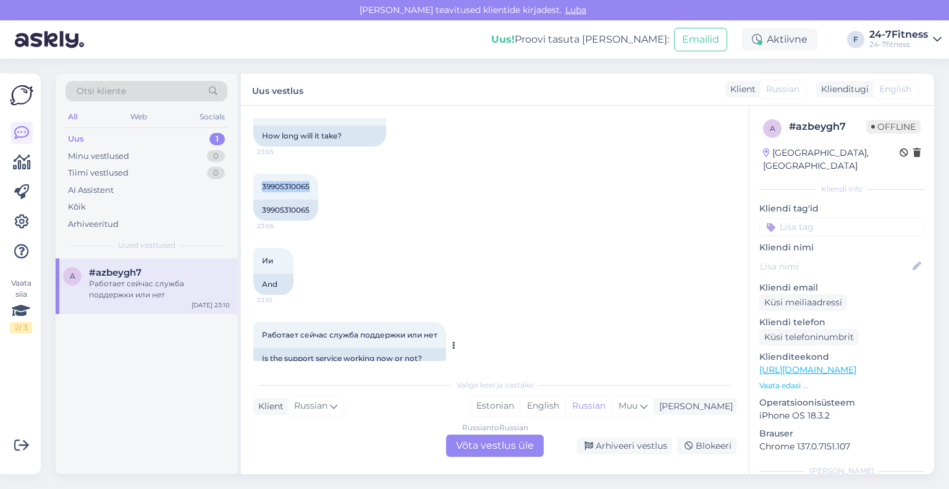
scroll to position [404, 0]
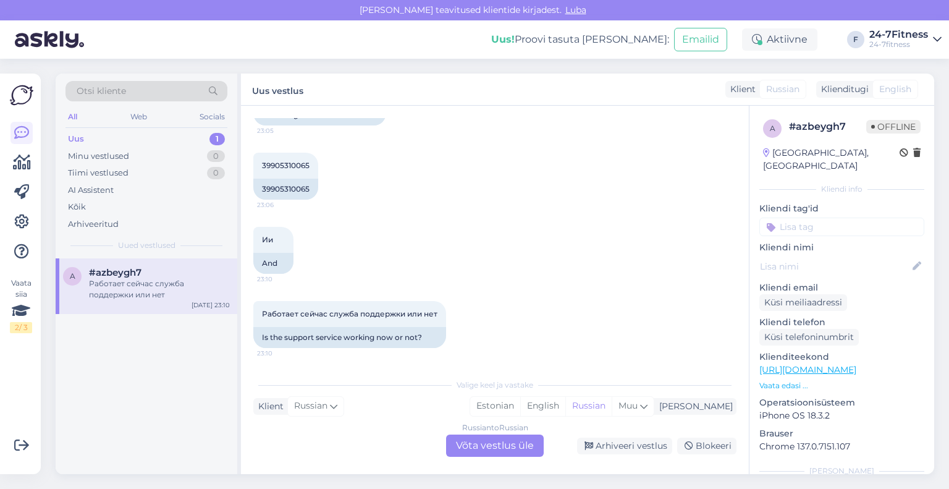
click at [471, 446] on div "Russian to Russian Võta vestlus üle" at bounding box center [495, 445] width 98 height 22
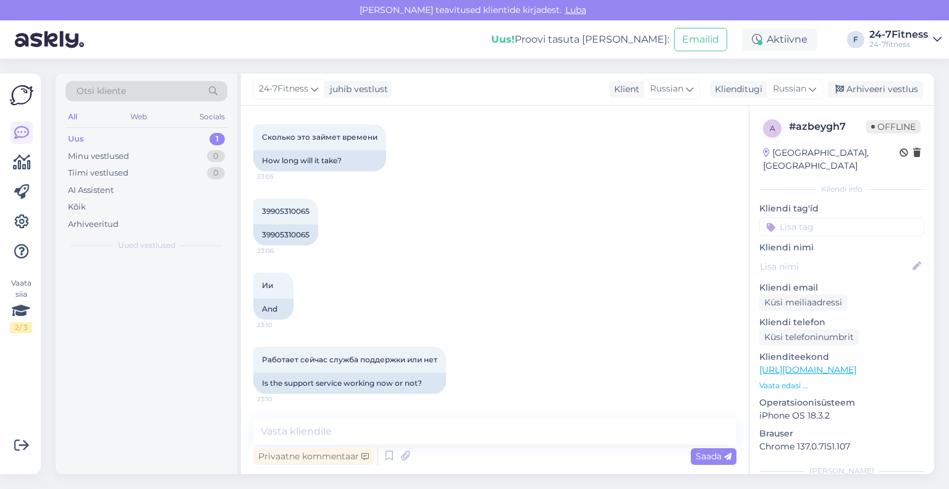
scroll to position [358, 0]
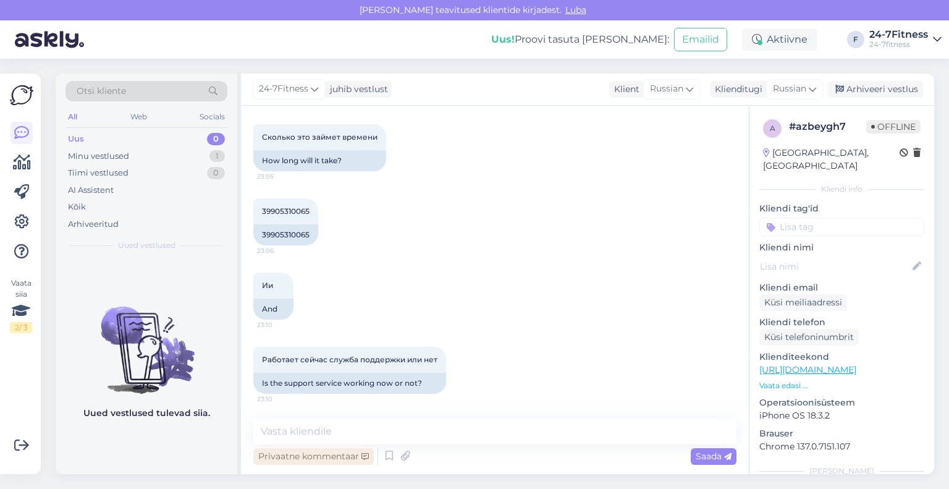
click at [332, 460] on div "Privaatne kommentaar" at bounding box center [313, 456] width 120 height 17
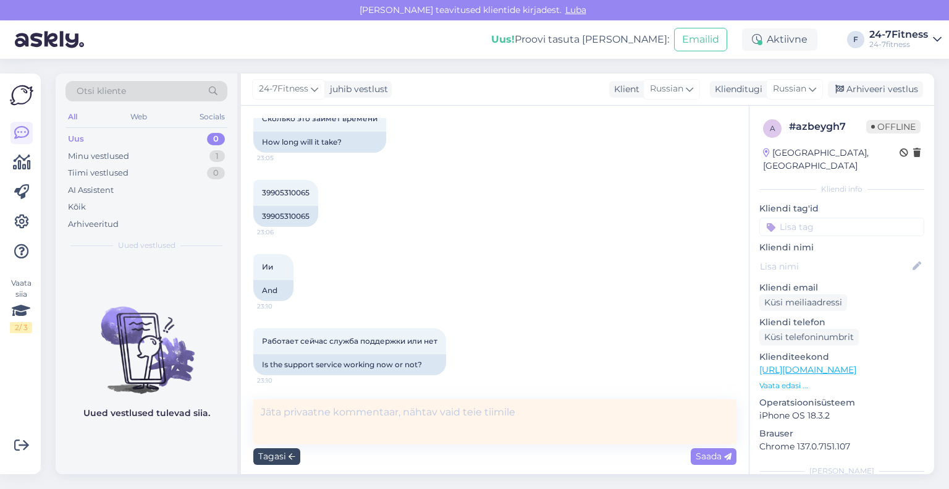
click at [279, 461] on div "Tagasi" at bounding box center [276, 456] width 47 height 17
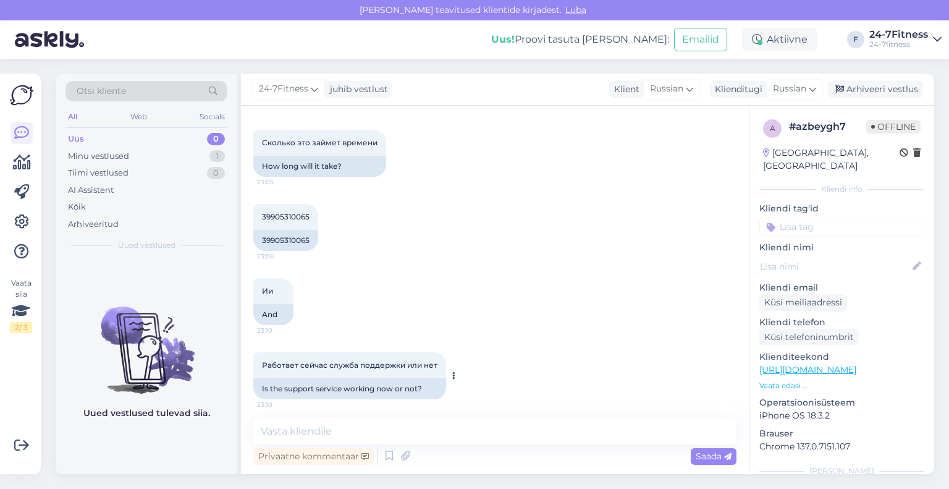
scroll to position [358, 0]
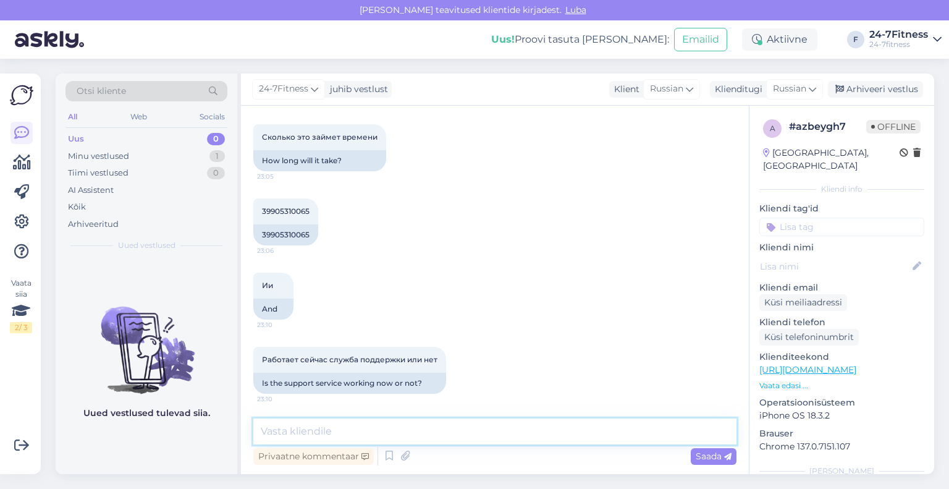
click at [447, 432] on textarea at bounding box center [494, 431] width 483 height 26
click at [737, 93] on div "Klienditugi" at bounding box center [736, 89] width 53 height 13
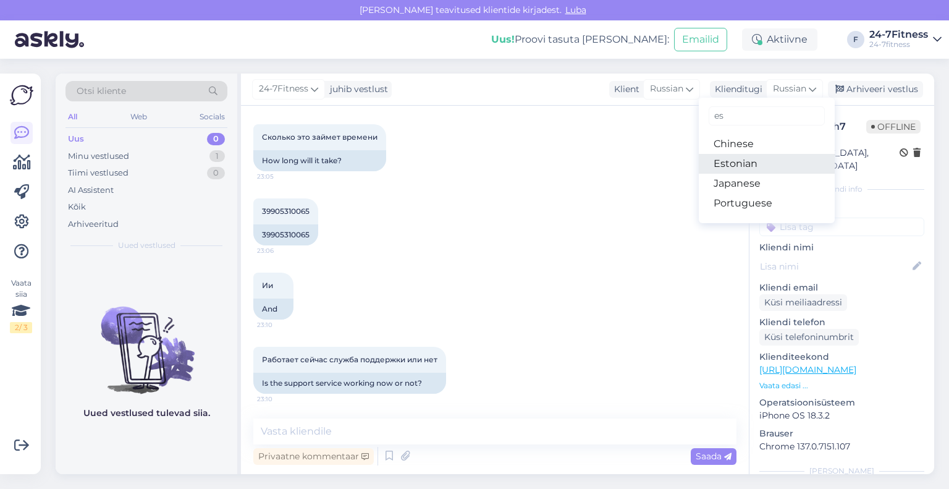
click at [727, 167] on link "Estonian" at bounding box center [767, 164] width 136 height 20
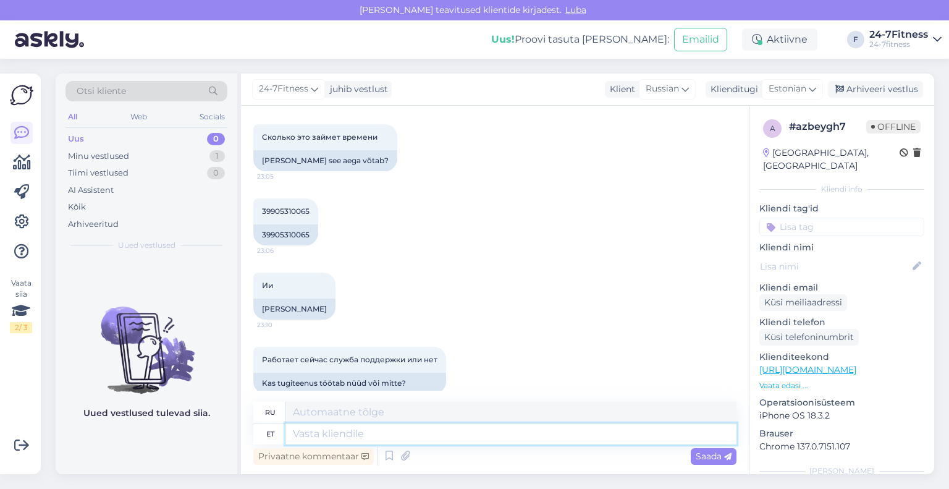
click at [445, 434] on textarea at bounding box center [510, 433] width 451 height 21
paste textarea "Tere! Täname Teid pöördumise eest! Vatasime Teile teises vestluses, kuid soovim…"
type textarea "Tere! Täname Teid pöördumise eest! Vatasime Teile teises vestluses, kuid soovim…"
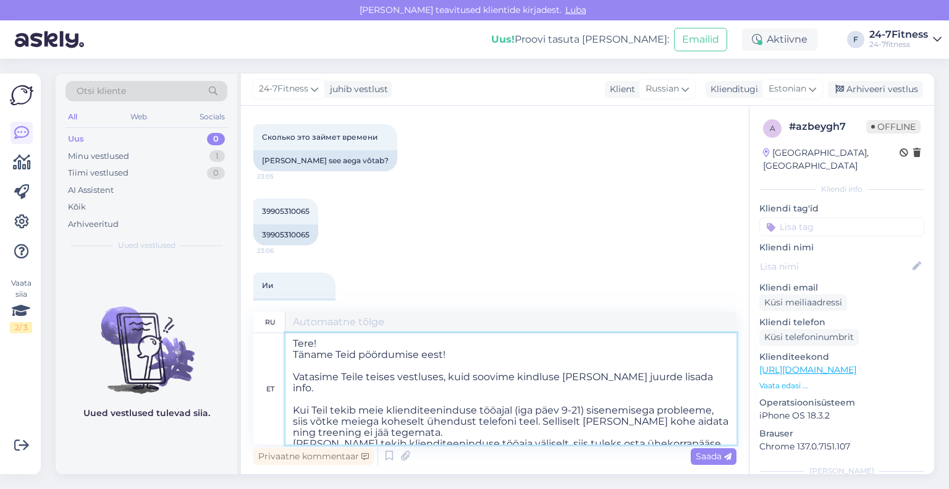
scroll to position [5, 0]
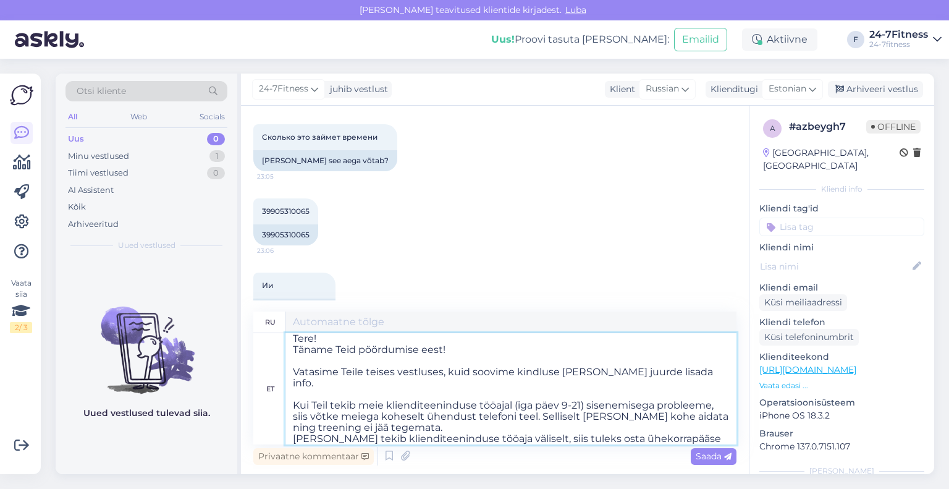
type textarea "Здравствуйте! Спасибо, что обратились к нам! Мы уже связывались с вами в другом…"
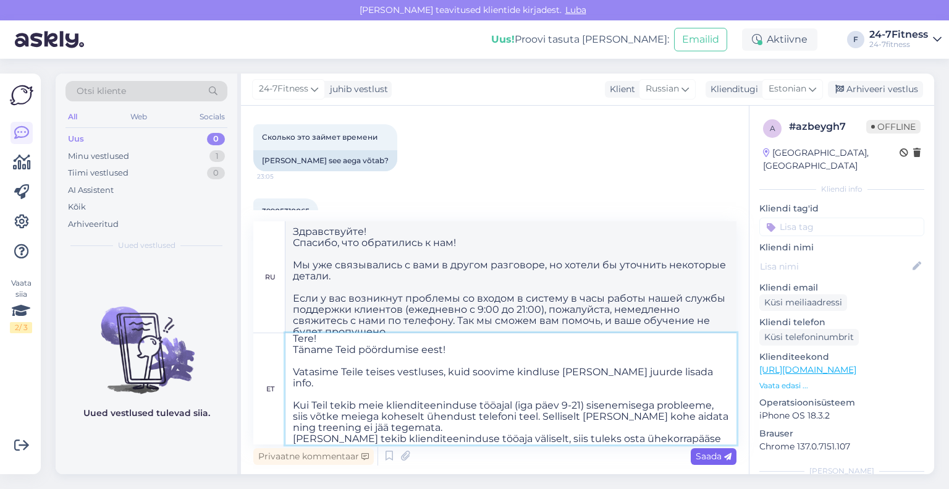
type textarea "Tere! Täname Teid pöördumise eest! Vatasime Teile teises vestluses, kuid soovim…"
click at [701, 457] on span "Saada" at bounding box center [714, 455] width 36 height 11
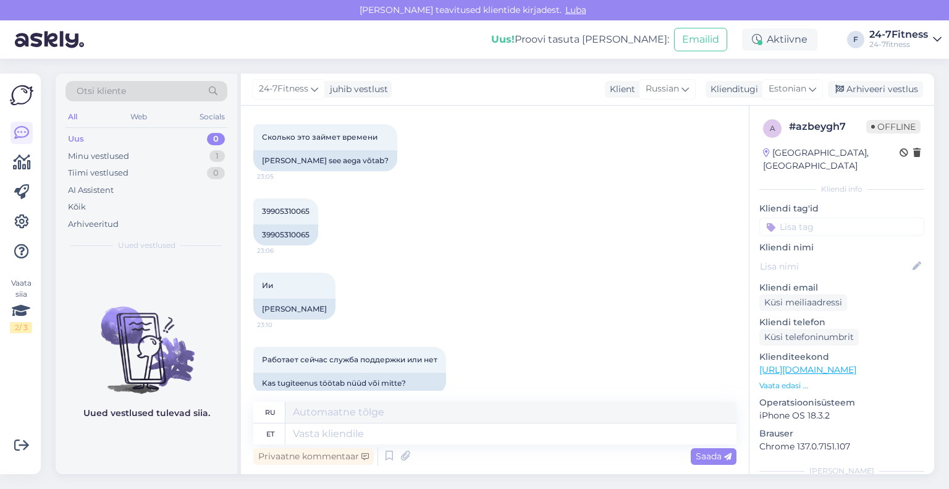
scroll to position [0, 0]
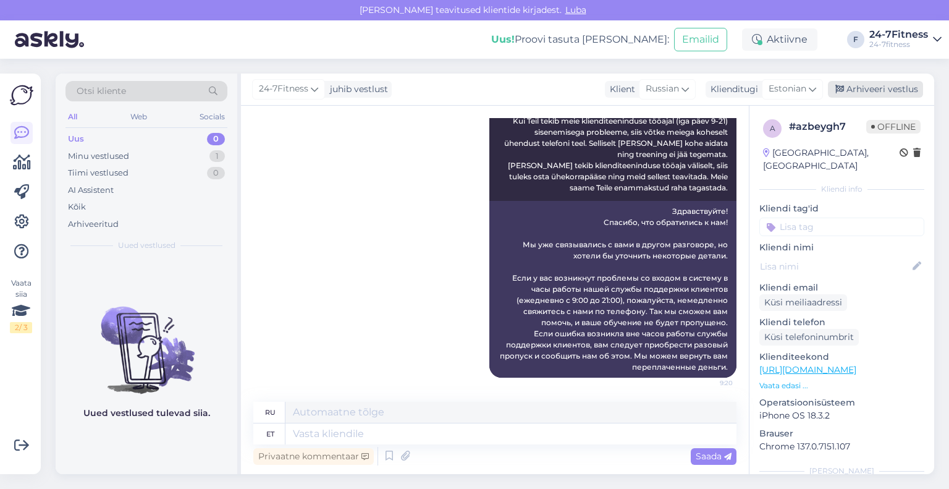
click at [863, 88] on div "Arhiveeri vestlus" at bounding box center [875, 89] width 95 height 17
